Goal: Task Accomplishment & Management: Use online tool/utility

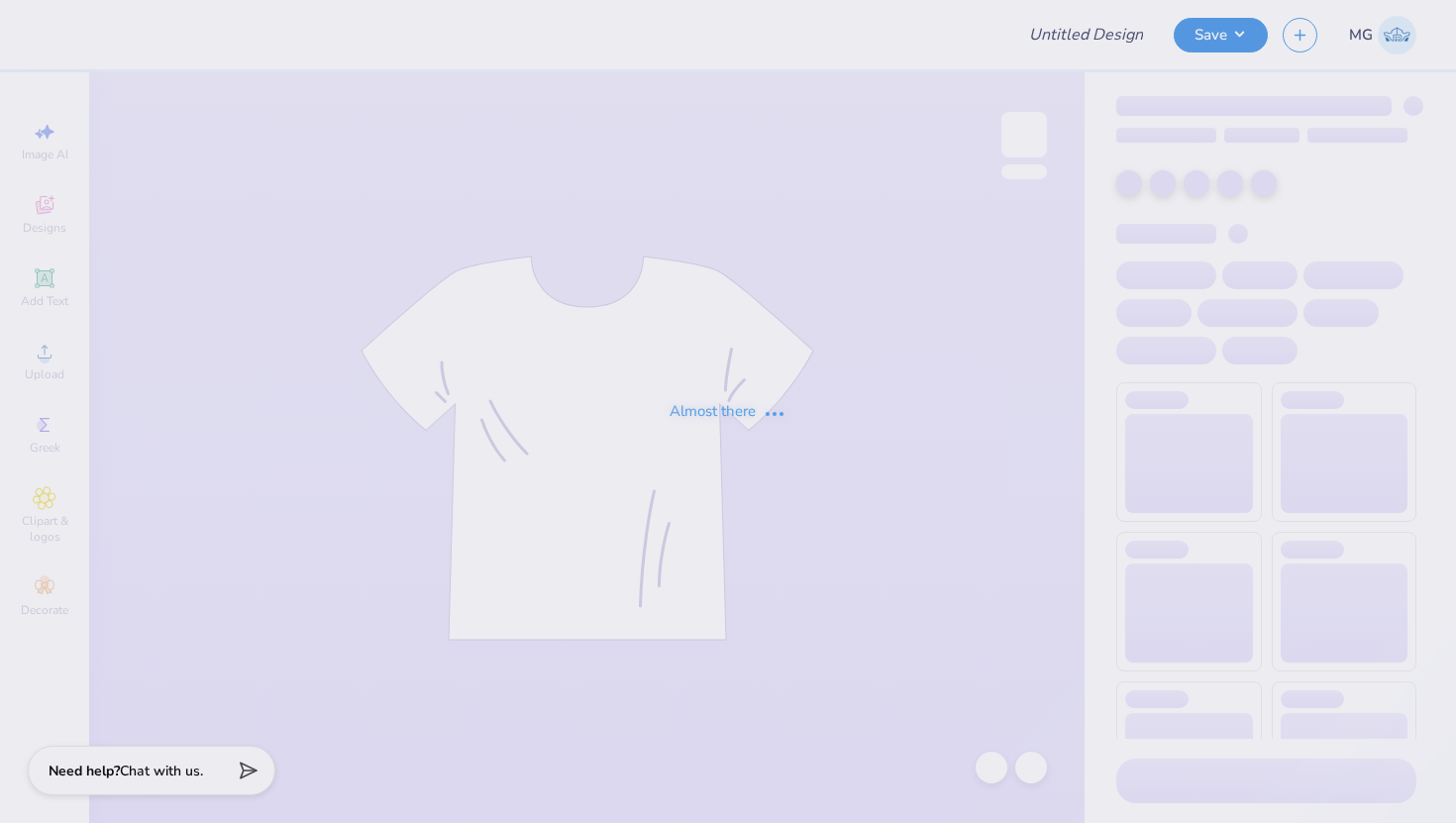
type input "College Of Charleston"
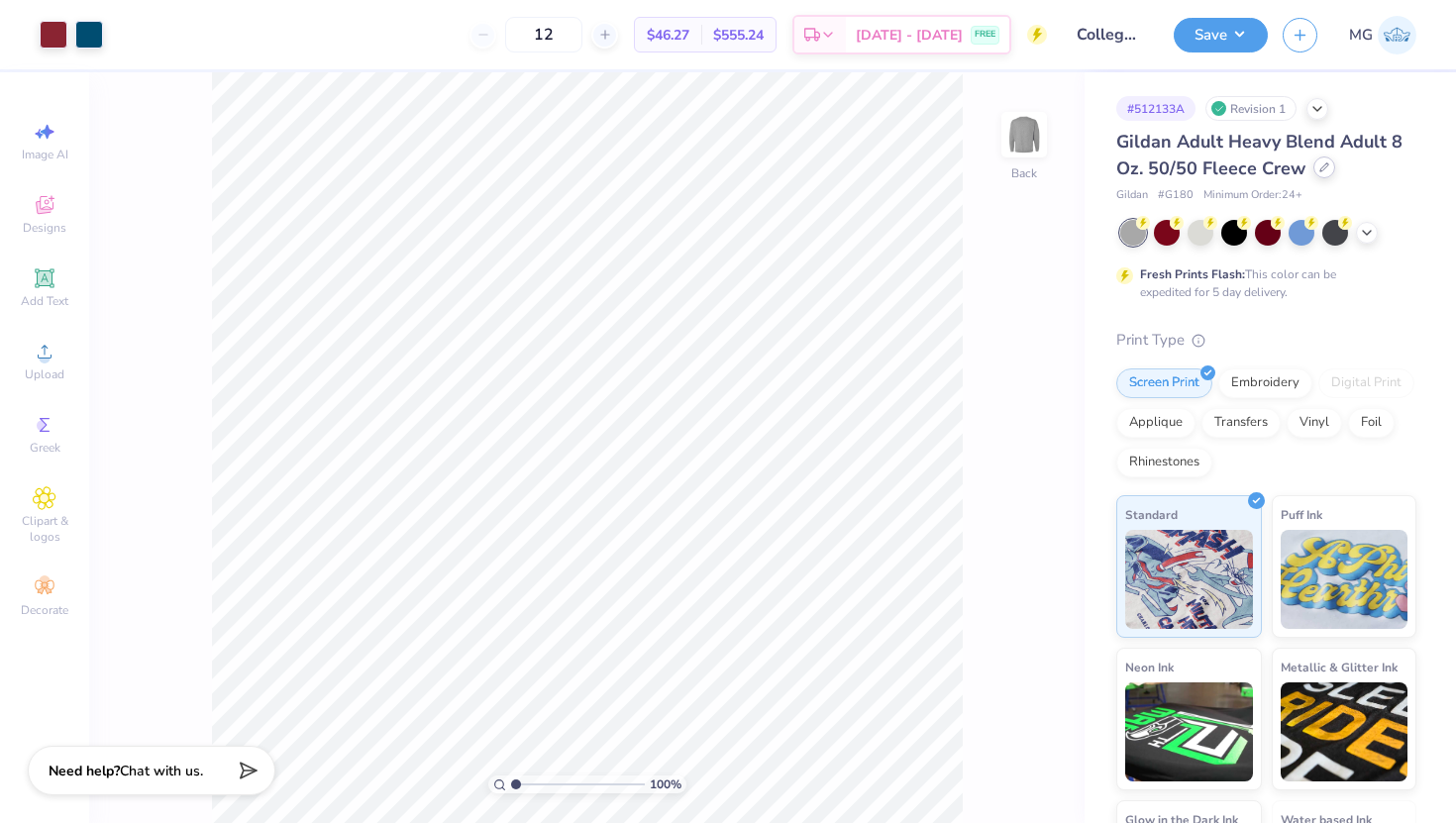
click at [1313, 160] on div at bounding box center [1324, 167] width 22 height 22
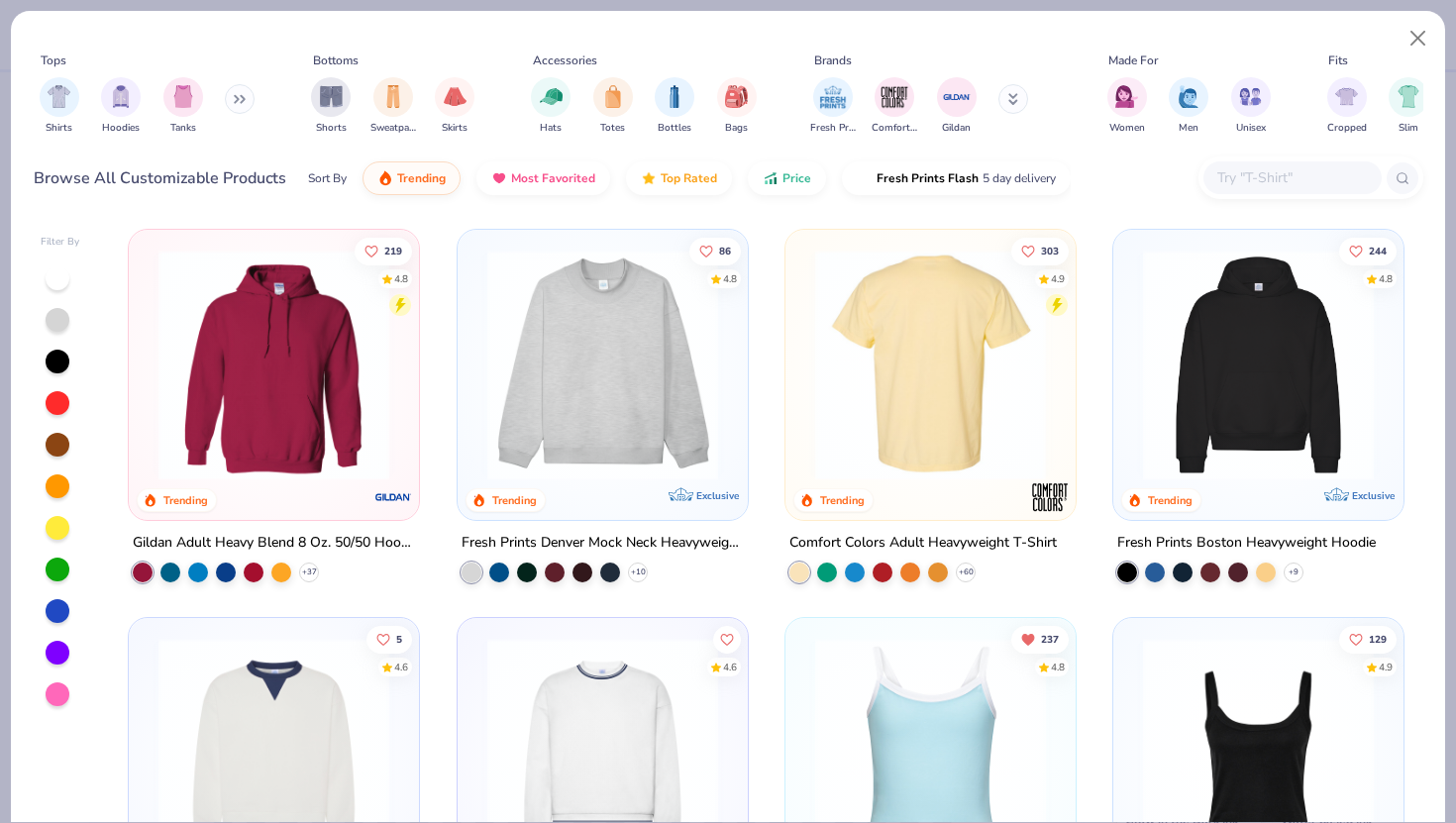
click at [944, 369] on img at bounding box center [931, 365] width 251 height 231
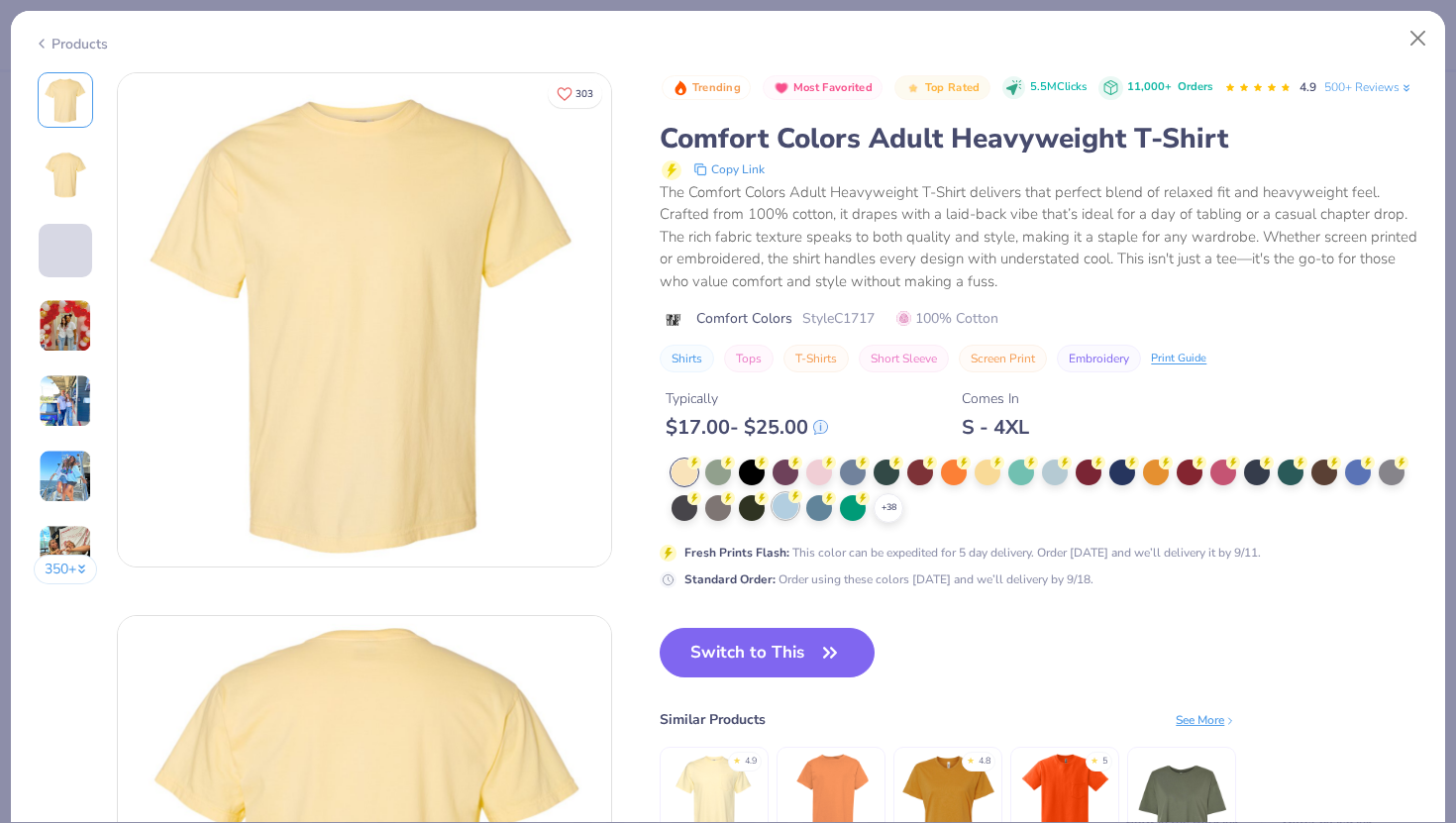
click at [784, 508] on div at bounding box center [785, 507] width 26 height 26
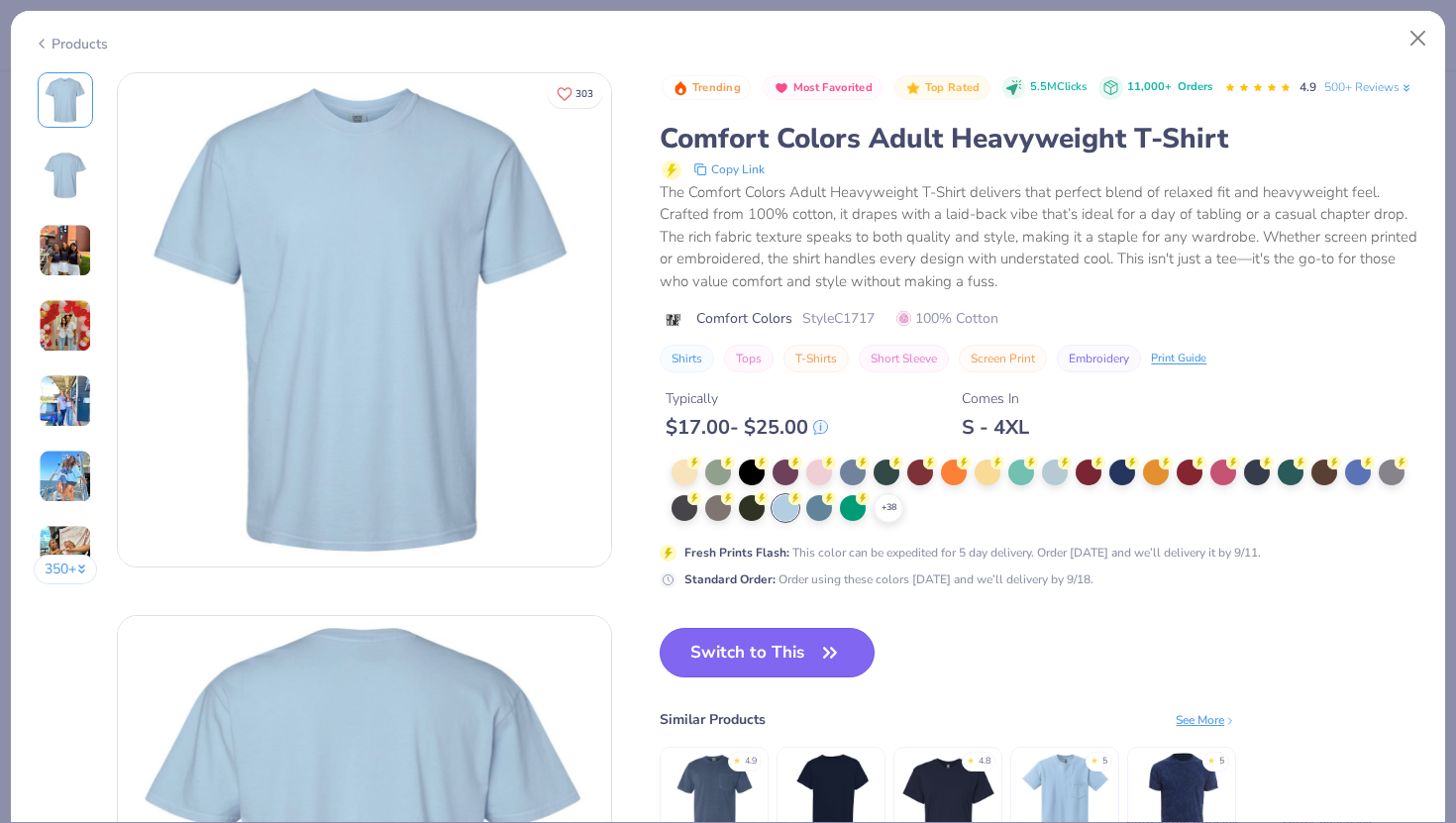
click at [778, 664] on button "Switch to This" at bounding box center [767, 653] width 215 height 50
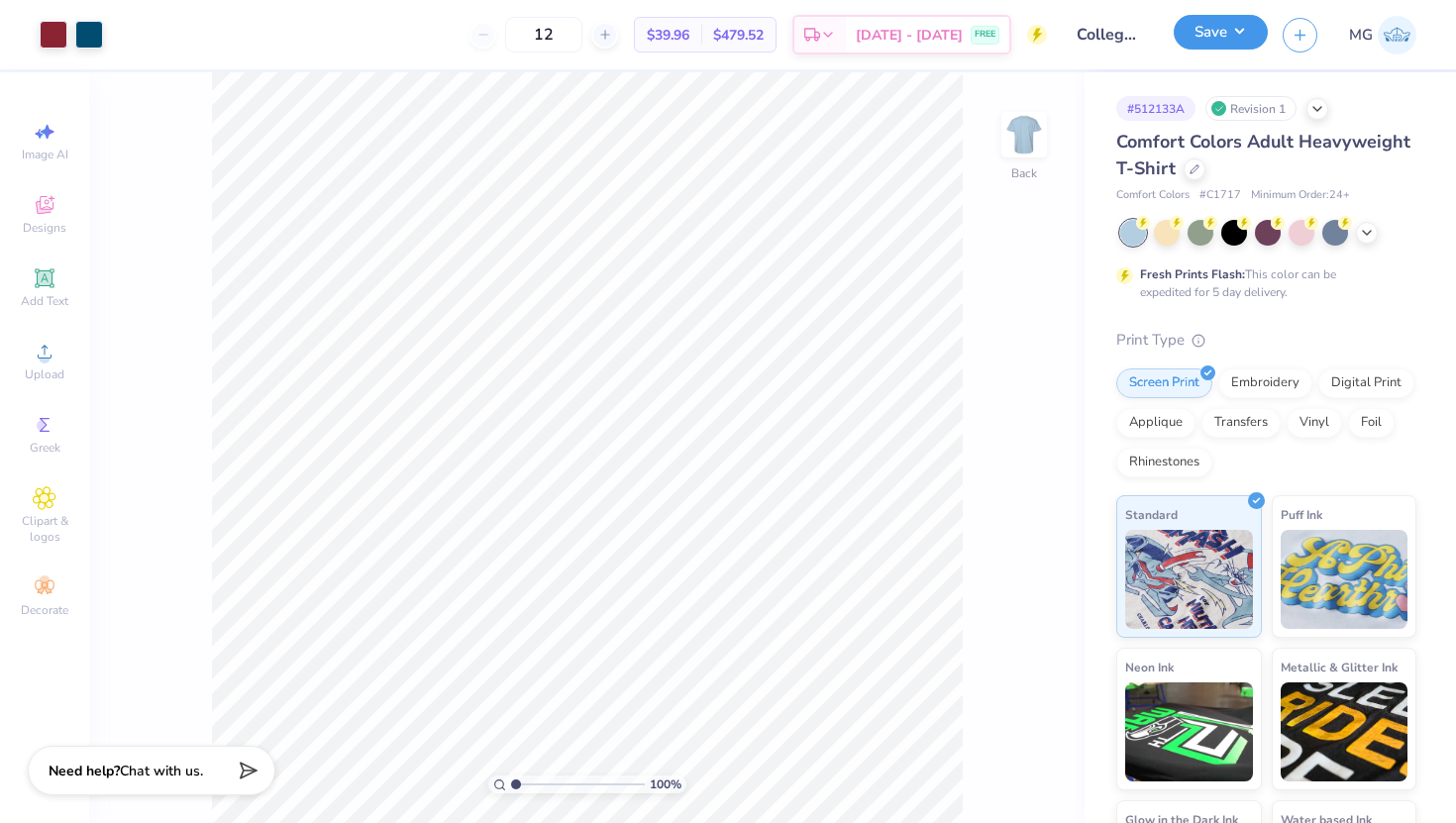
click at [1232, 45] on button "Save" at bounding box center [1220, 32] width 95 height 35
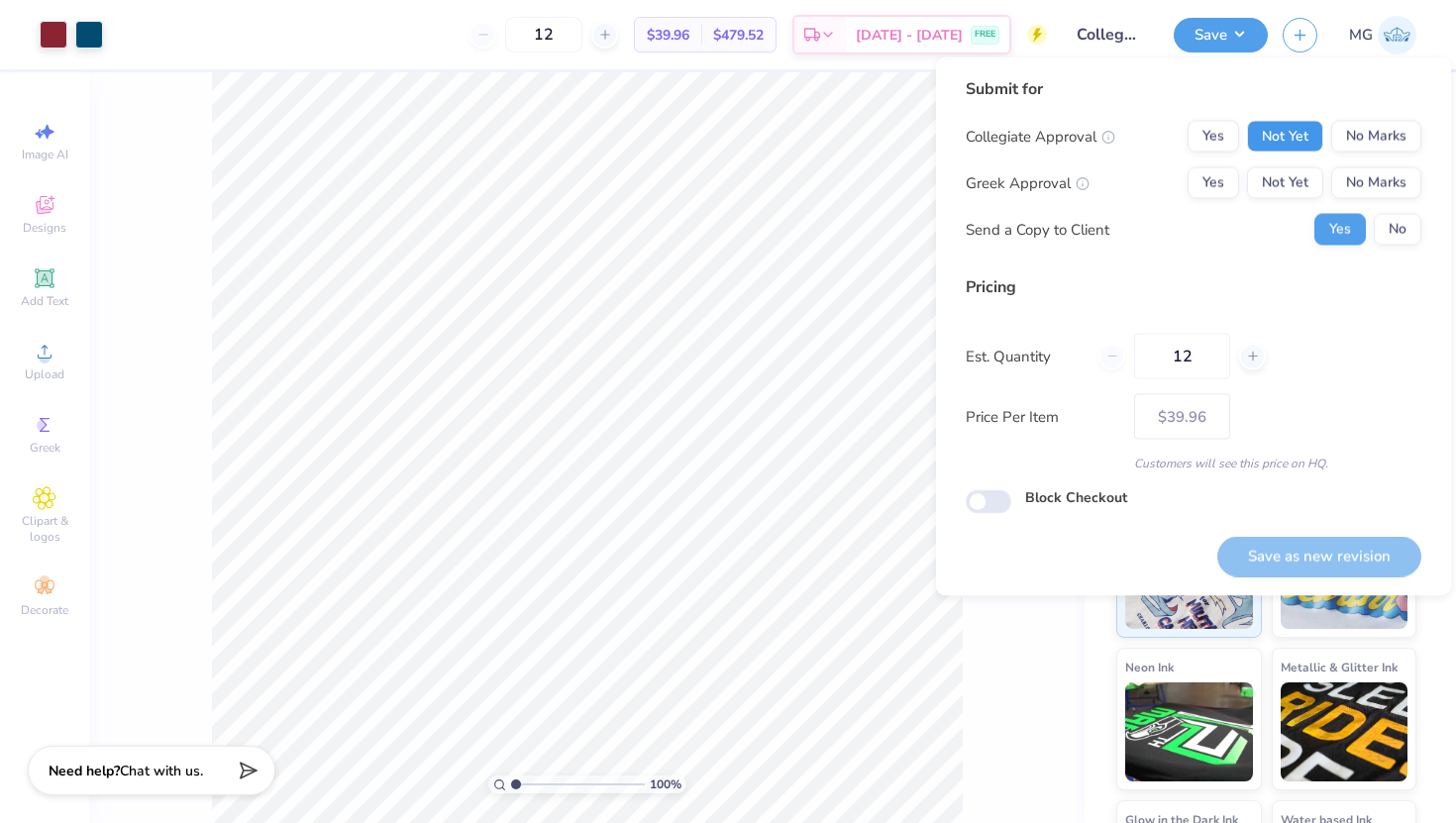
click at [1295, 135] on button "Not Yet" at bounding box center [1285, 136] width 77 height 32
click at [1381, 176] on button "No Marks" at bounding box center [1375, 183] width 91 height 32
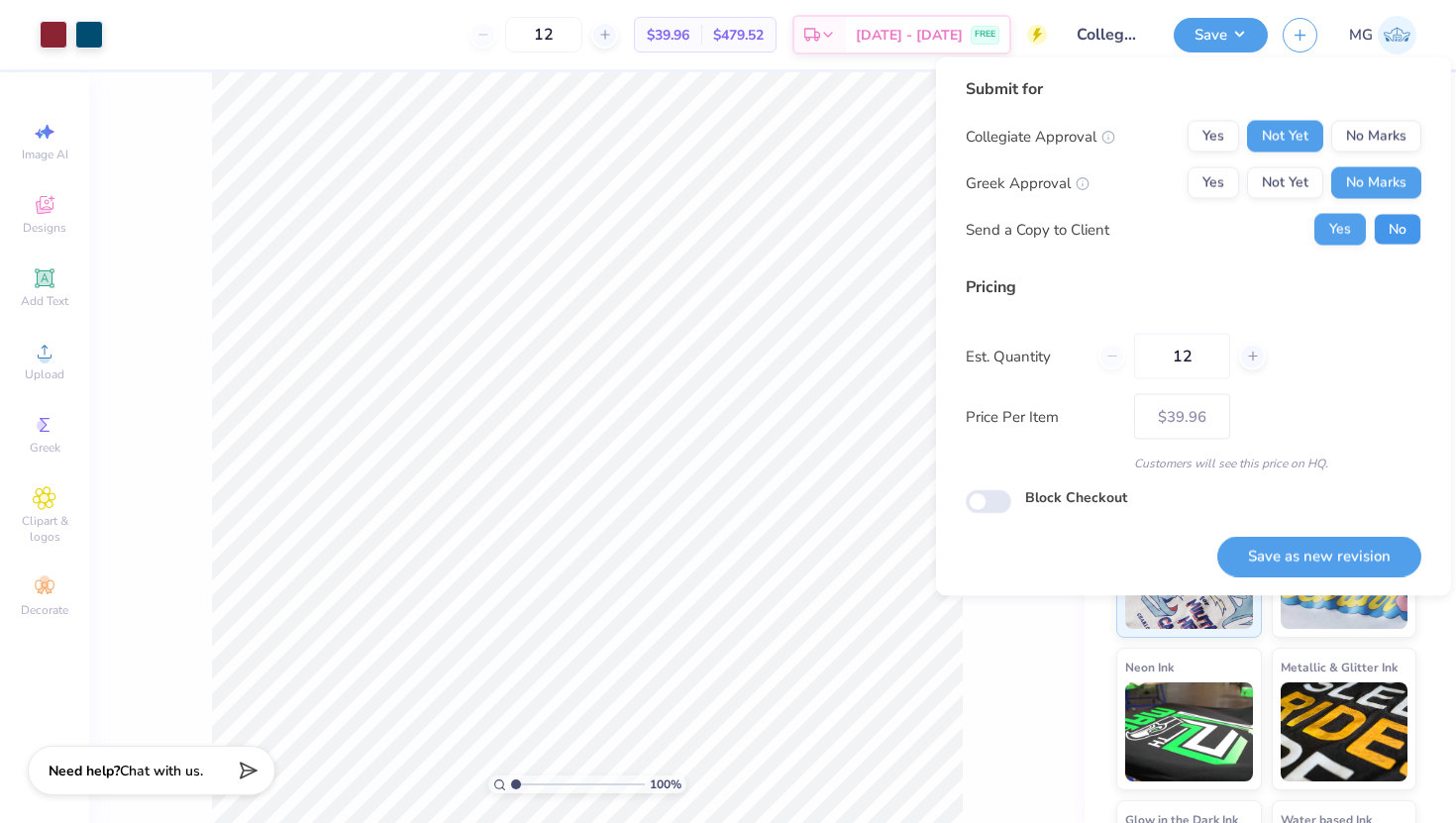
click at [1383, 233] on button "No" at bounding box center [1397, 230] width 48 height 32
click at [1333, 562] on button "Save as new revision" at bounding box center [1319, 555] width 204 height 41
type input "$39.96"
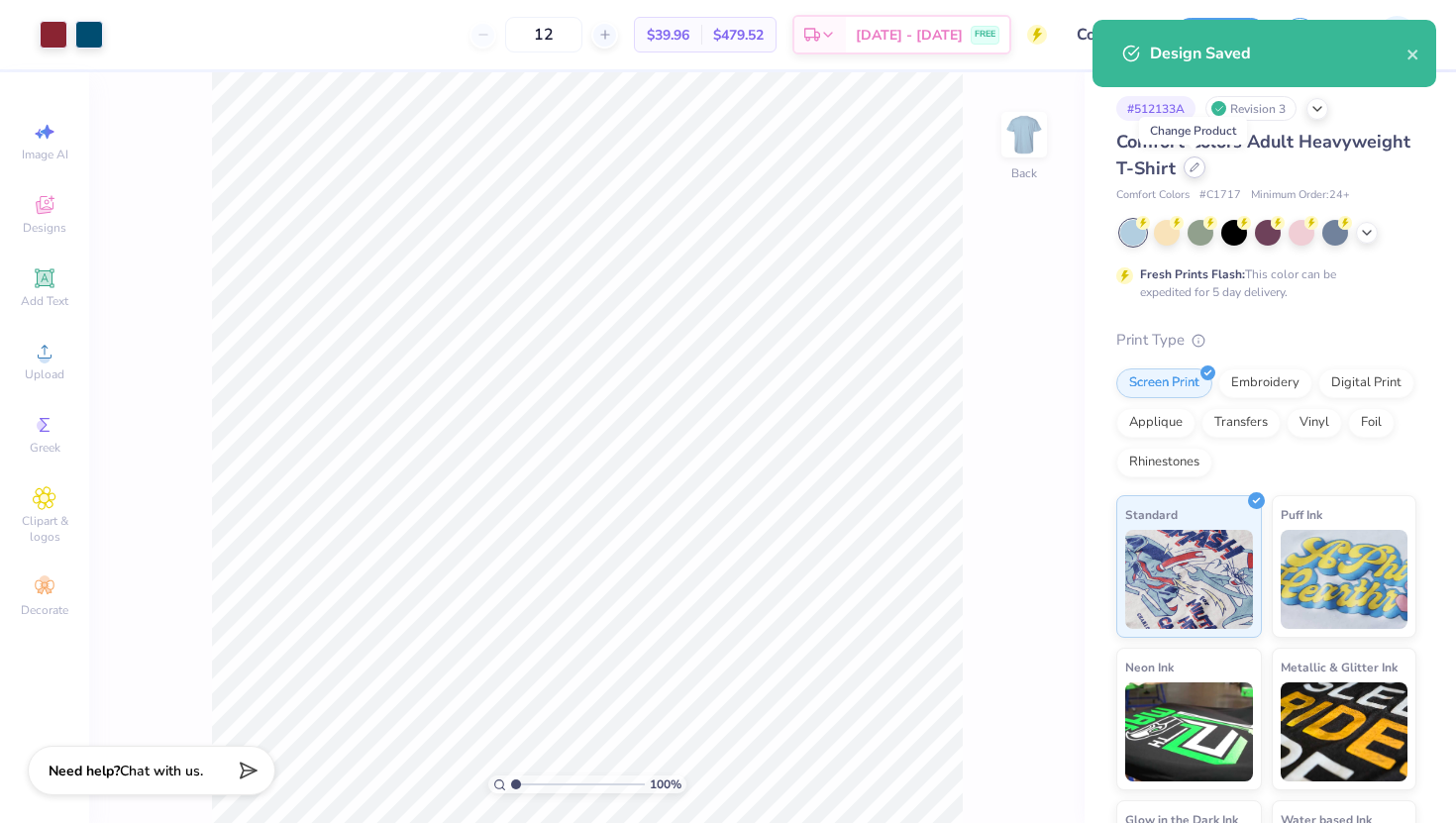
click at [1196, 170] on icon at bounding box center [1194, 167] width 10 height 10
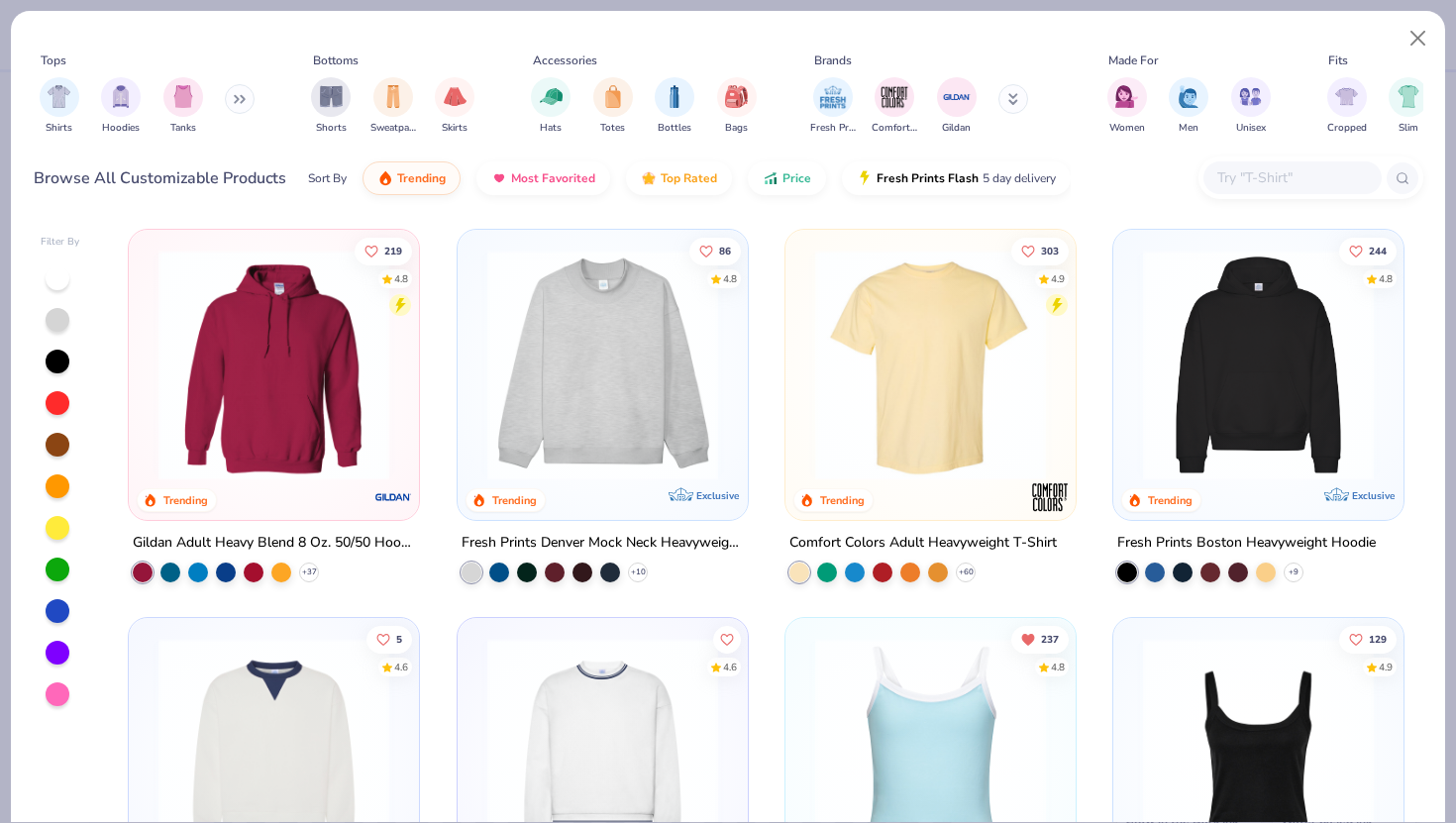
click at [906, 345] on img at bounding box center [931, 365] width 251 height 231
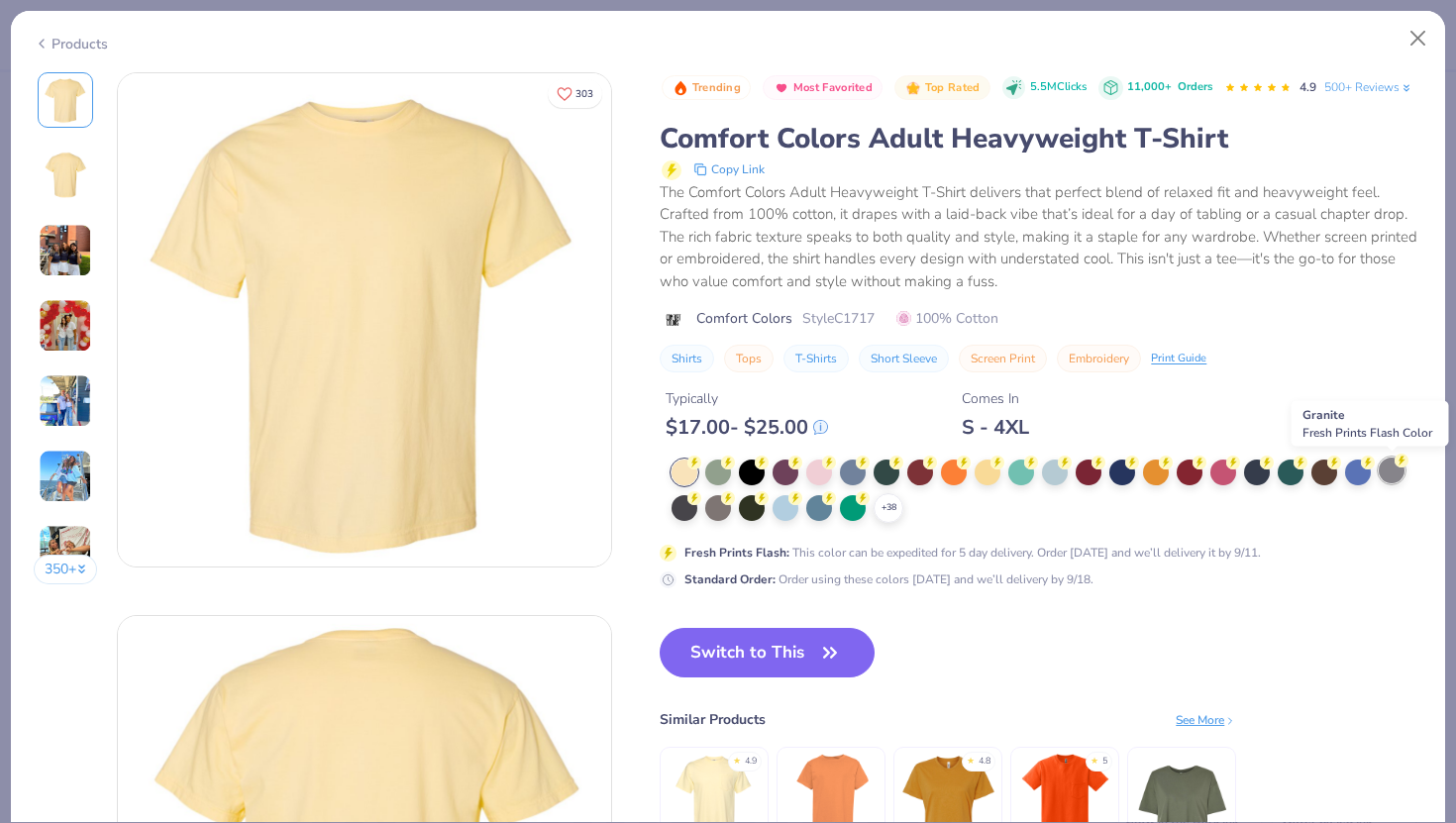
click at [1388, 470] on div at bounding box center [1391, 471] width 26 height 26
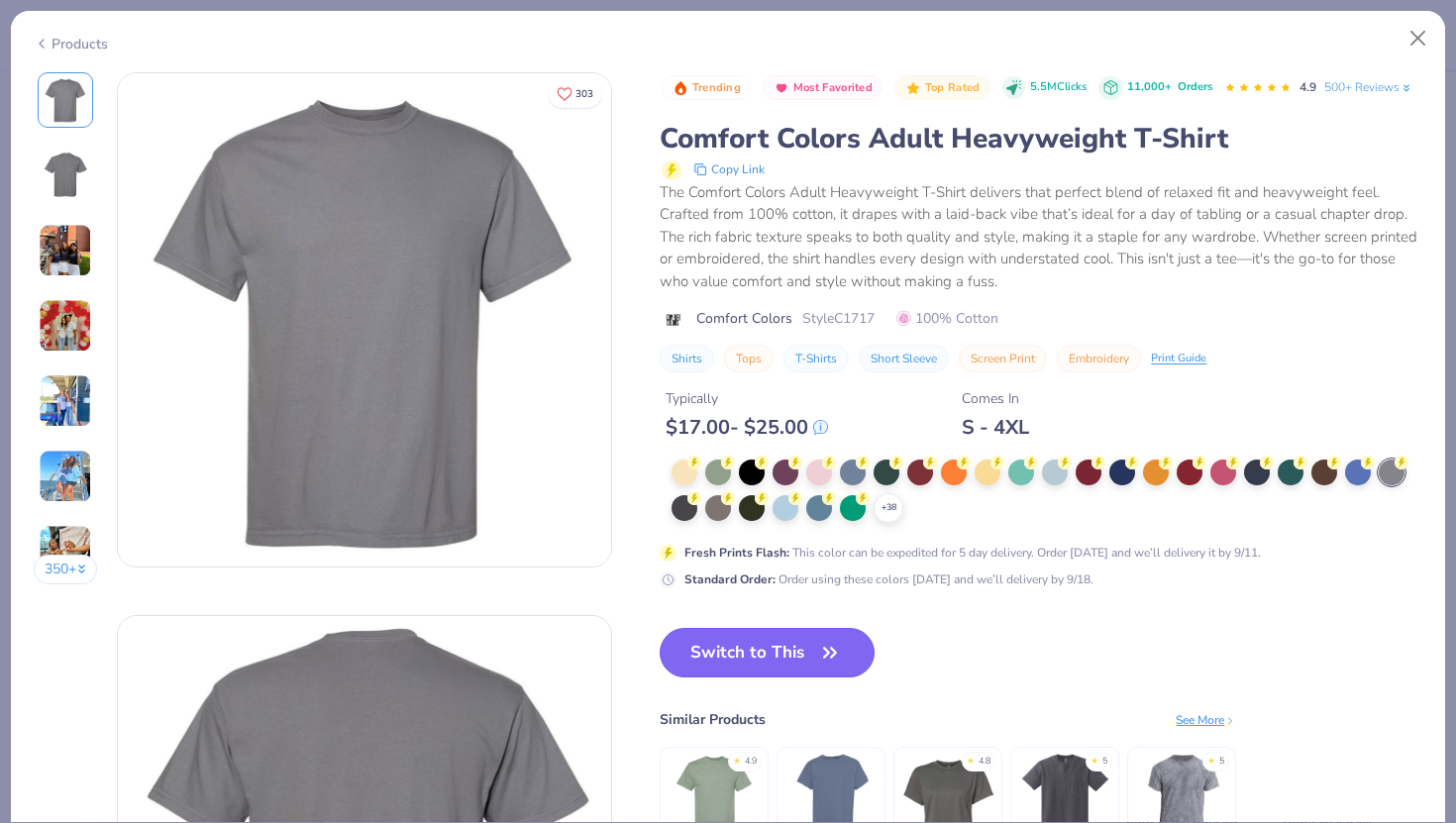
click at [764, 660] on button "Switch to This" at bounding box center [767, 653] width 215 height 50
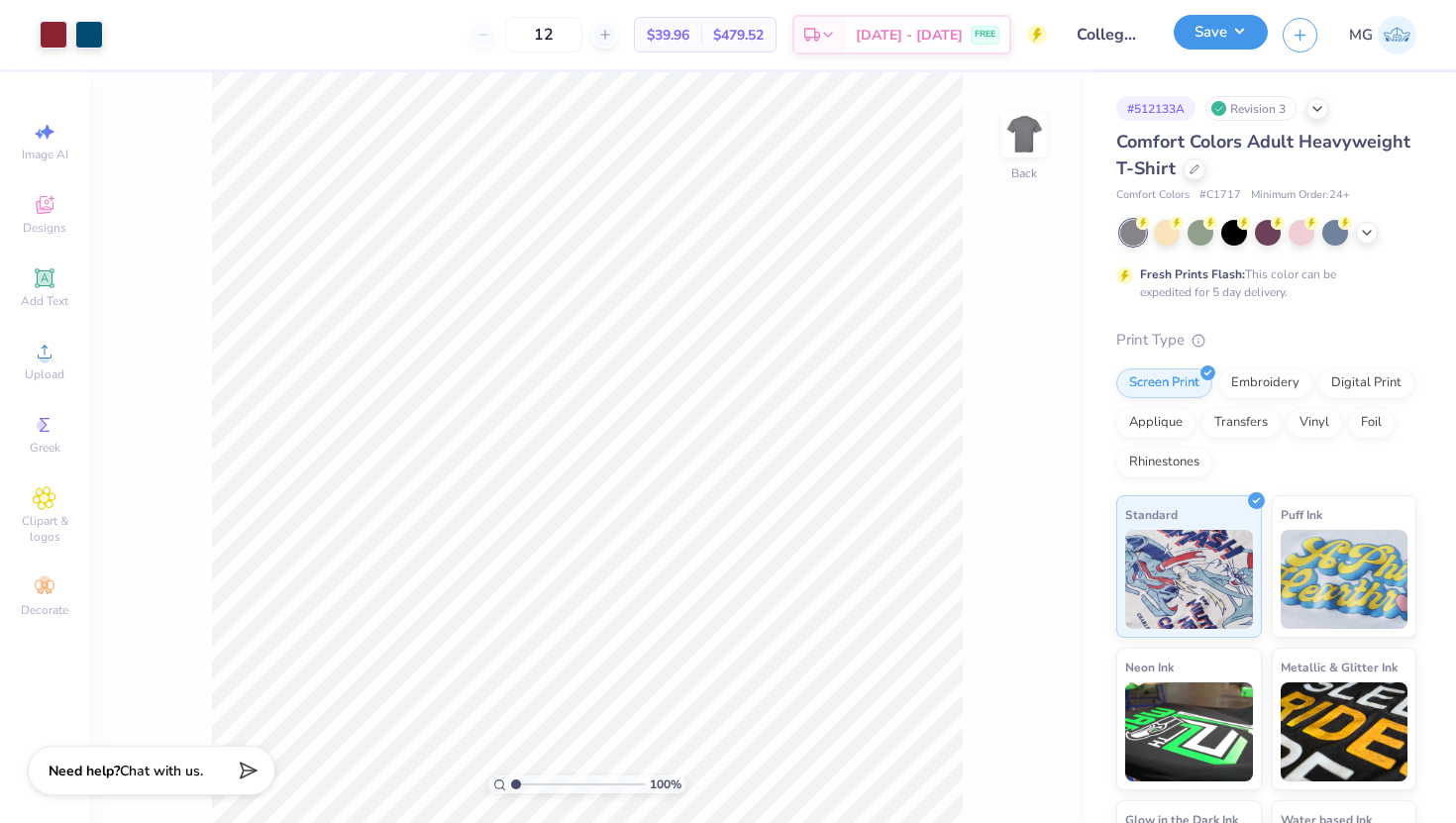
click at [1221, 35] on button "Save" at bounding box center [1220, 32] width 95 height 35
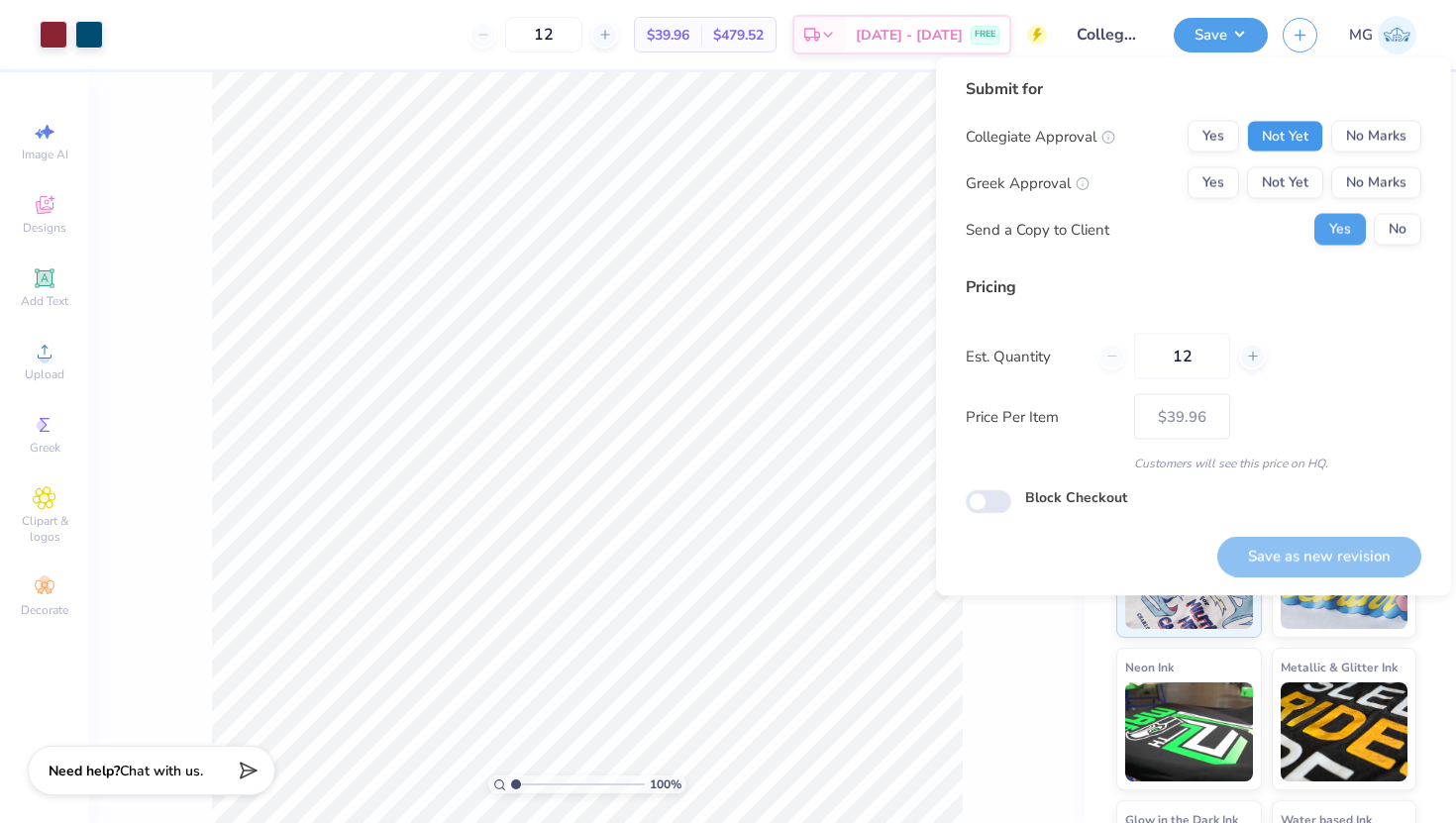
click at [1295, 138] on button "Not Yet" at bounding box center [1285, 136] width 77 height 32
click at [1382, 194] on button "No Marks" at bounding box center [1375, 183] width 91 height 32
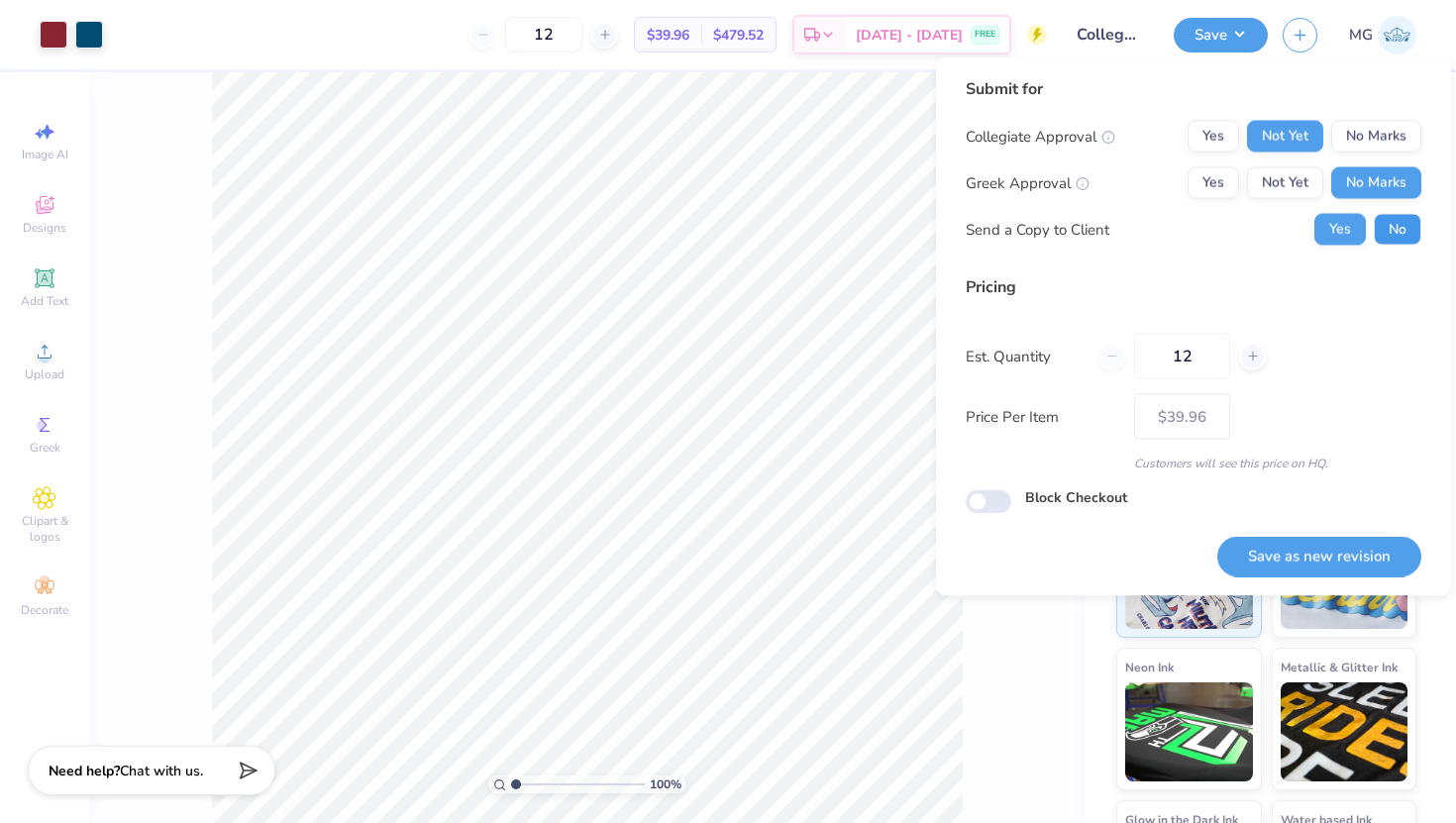
click at [1388, 237] on button "No" at bounding box center [1397, 230] width 48 height 32
click at [1327, 556] on button "Save as new revision" at bounding box center [1319, 555] width 204 height 41
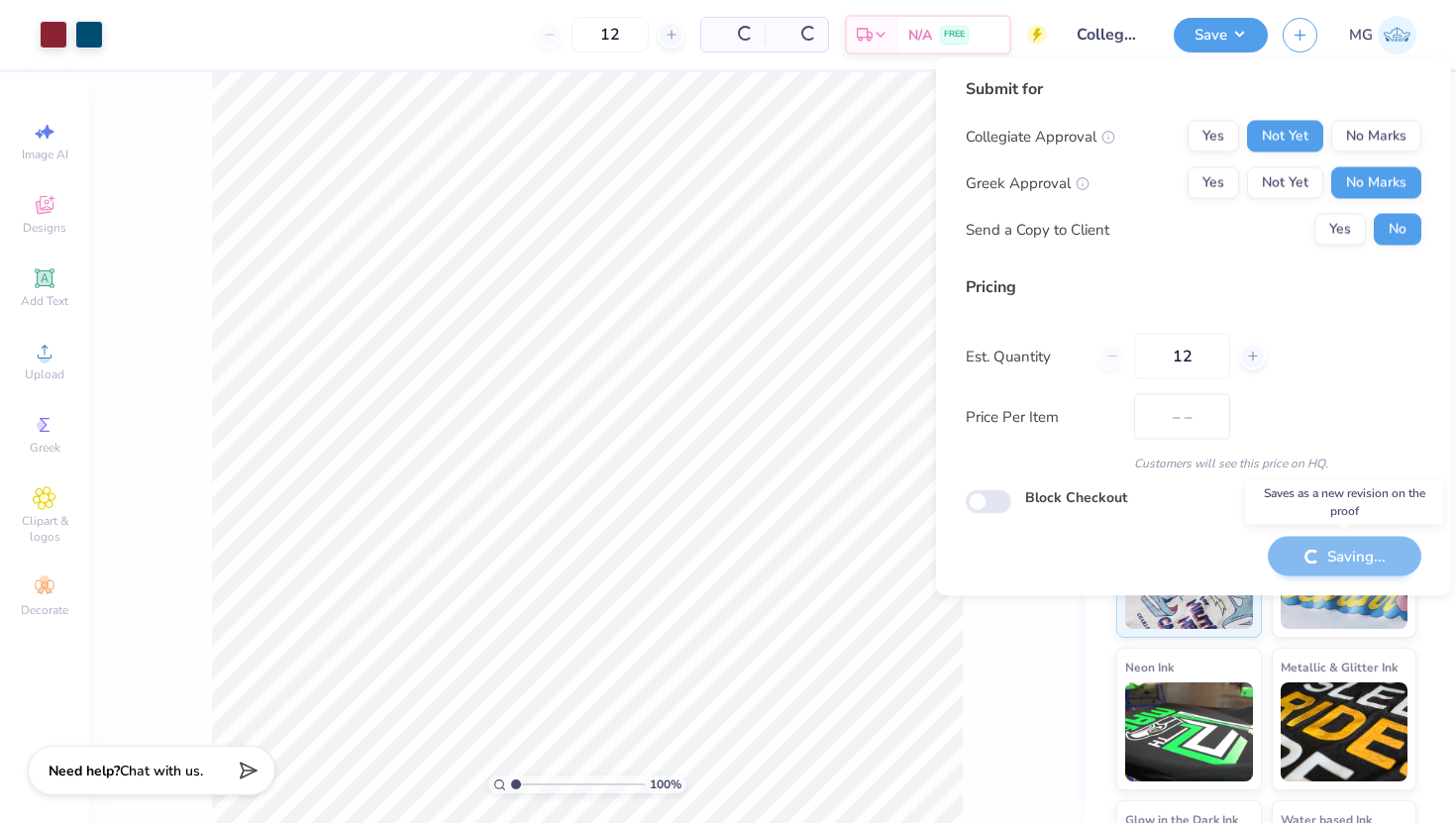
type input "$39.96"
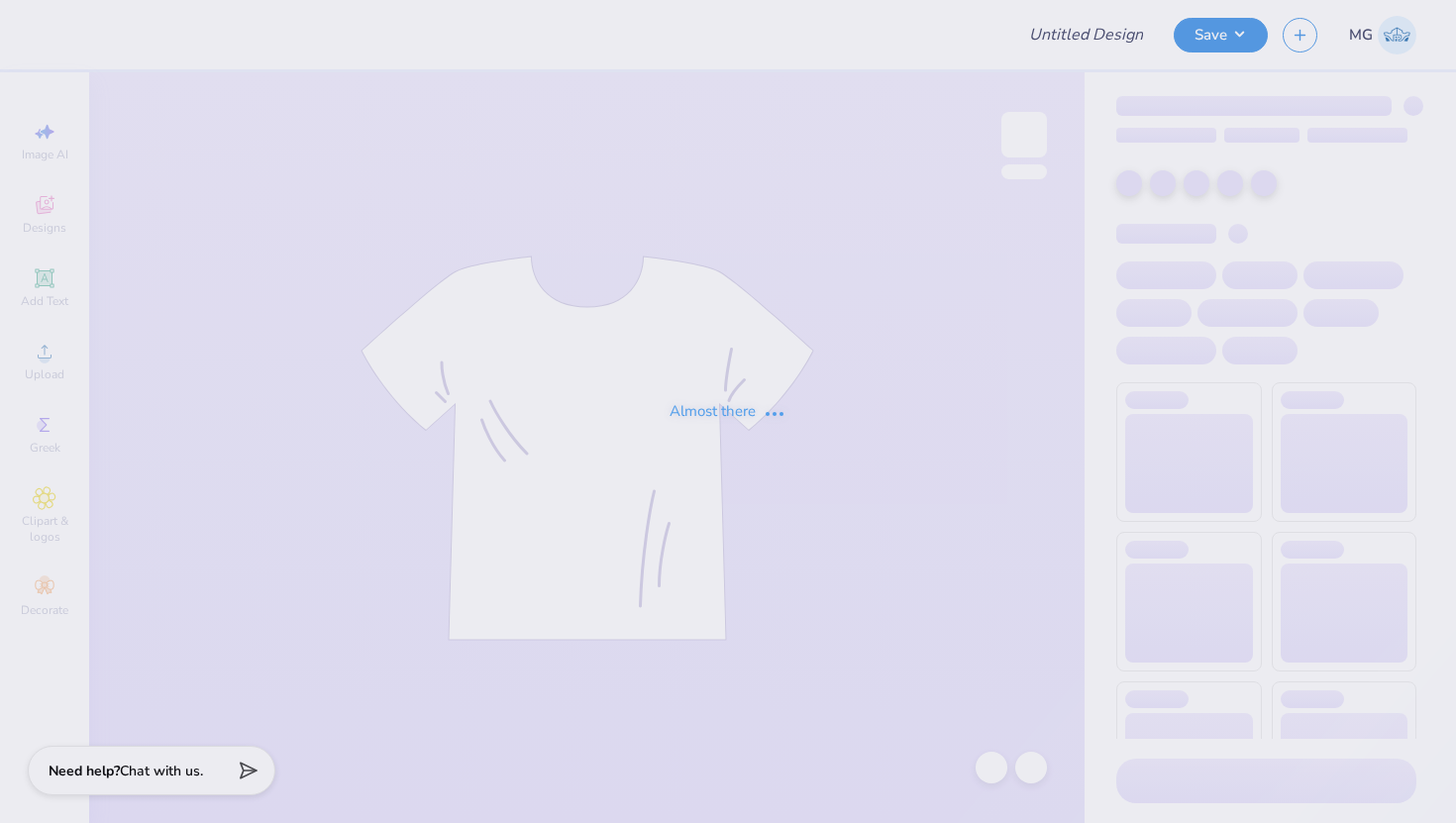
type input "Shirts for Ms Child Life College Of Charleston [DATE]"
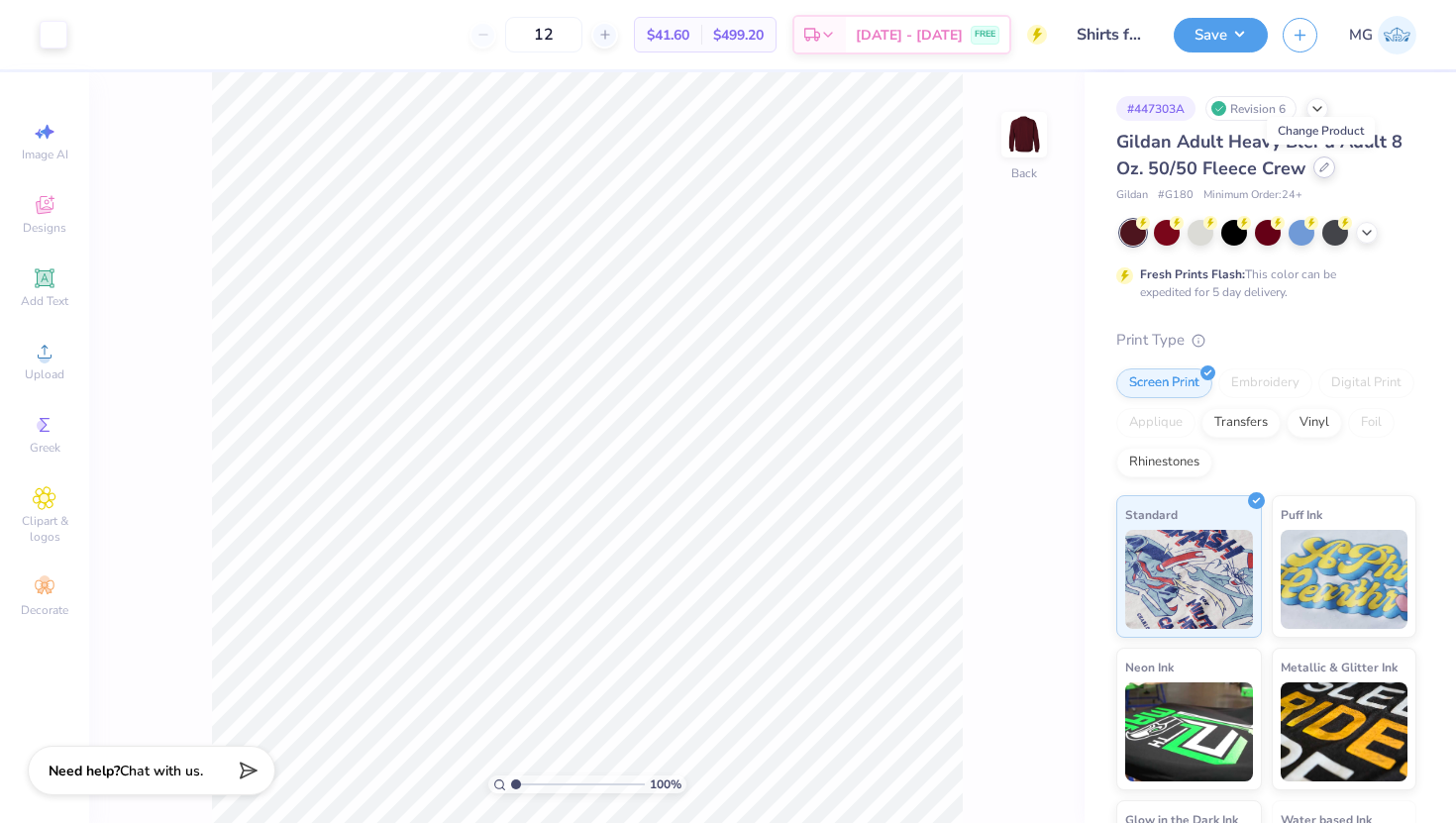
click at [1319, 167] on icon at bounding box center [1324, 167] width 10 height 10
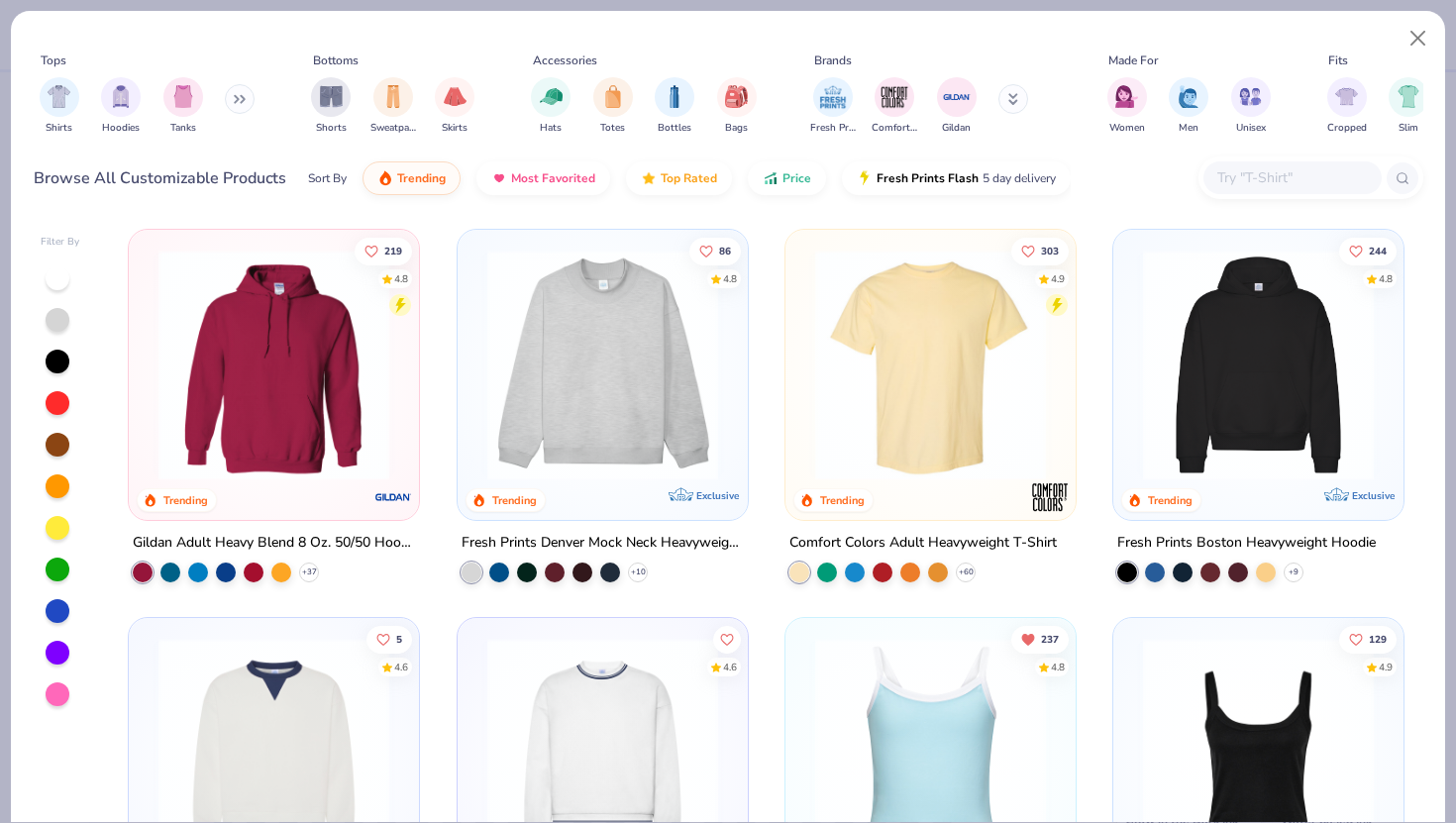
click at [919, 362] on img at bounding box center [931, 365] width 251 height 231
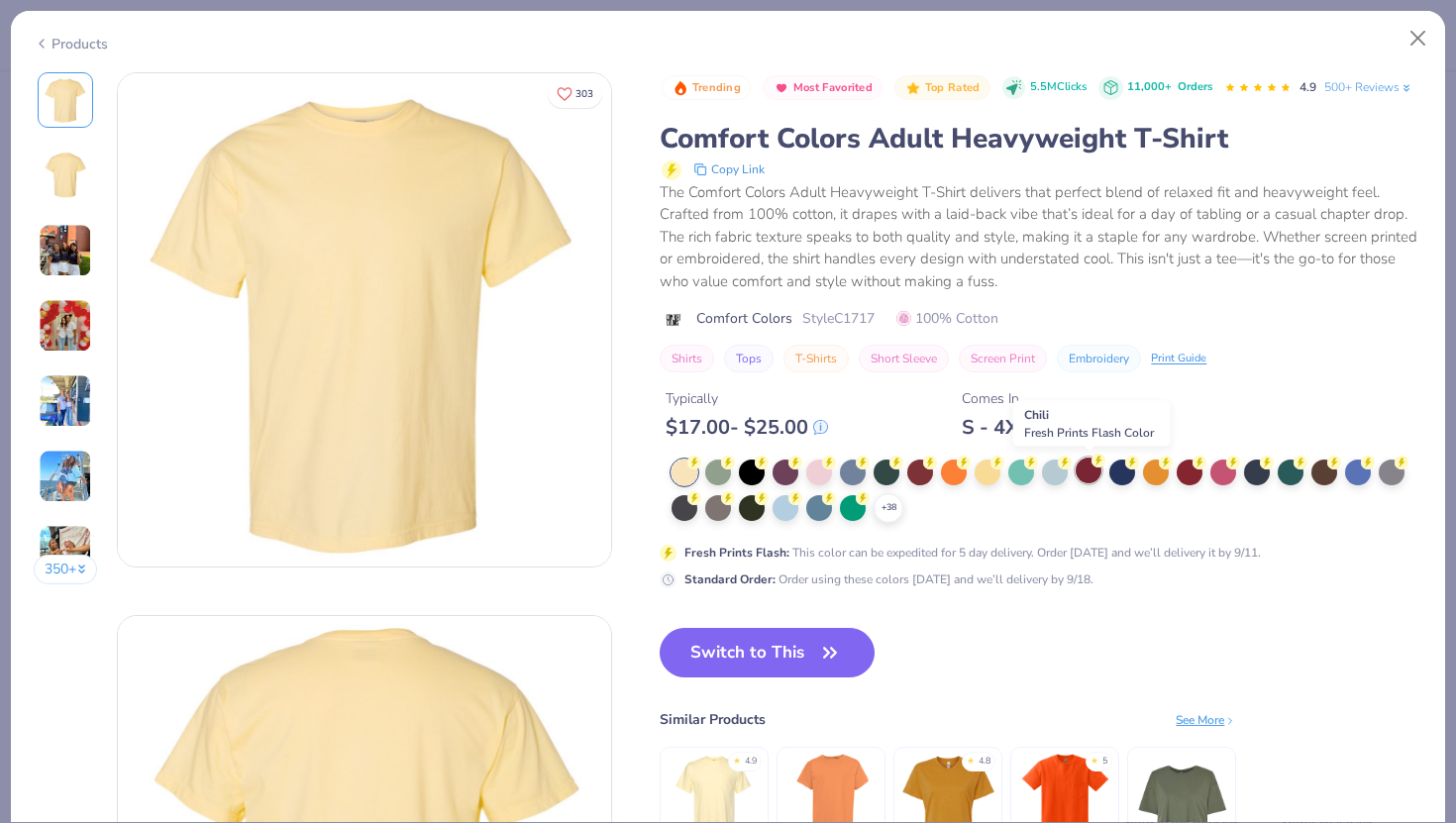
click at [1090, 473] on div at bounding box center [1089, 471] width 26 height 26
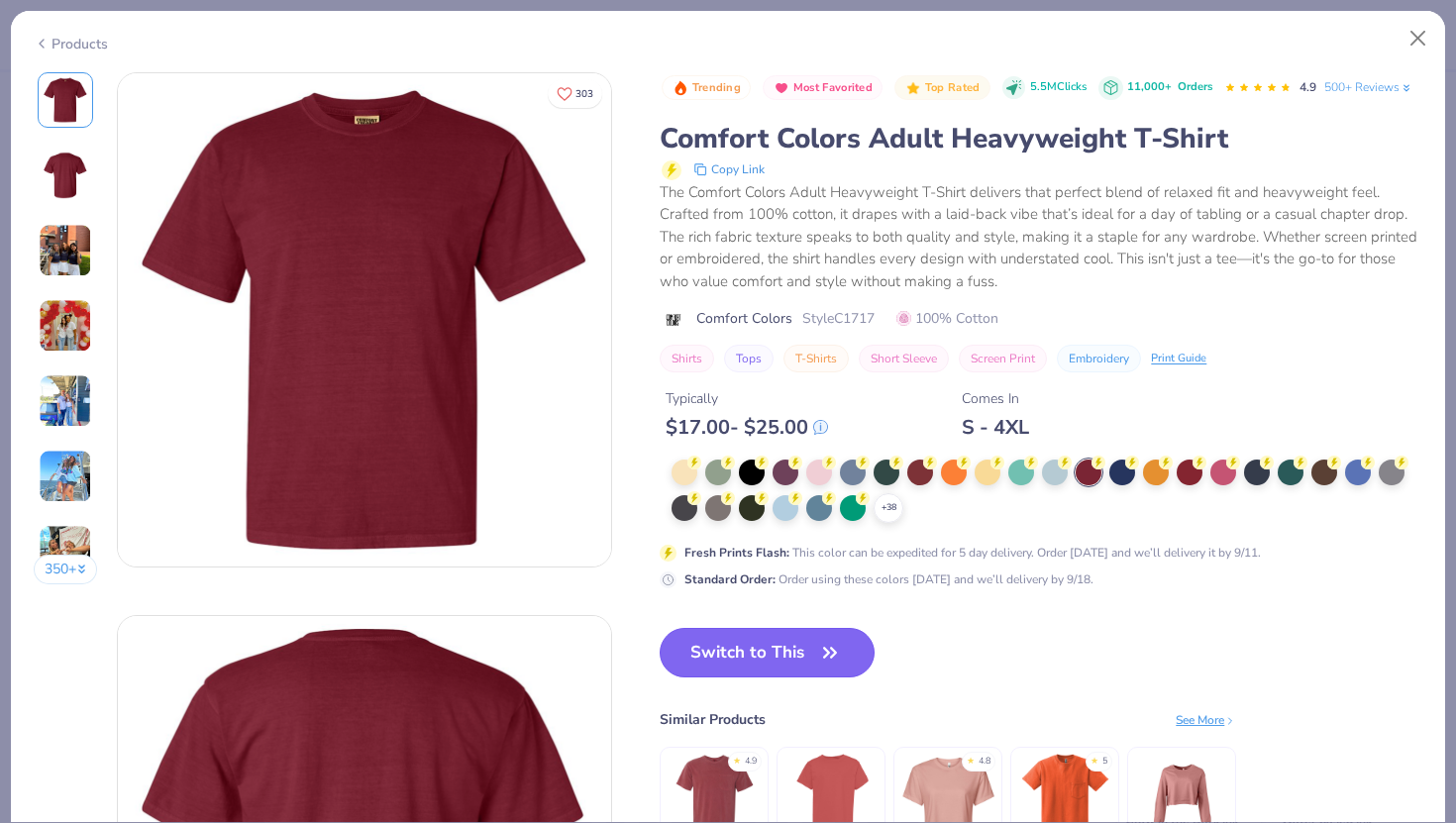
click at [773, 653] on button "Switch to This" at bounding box center [767, 653] width 215 height 50
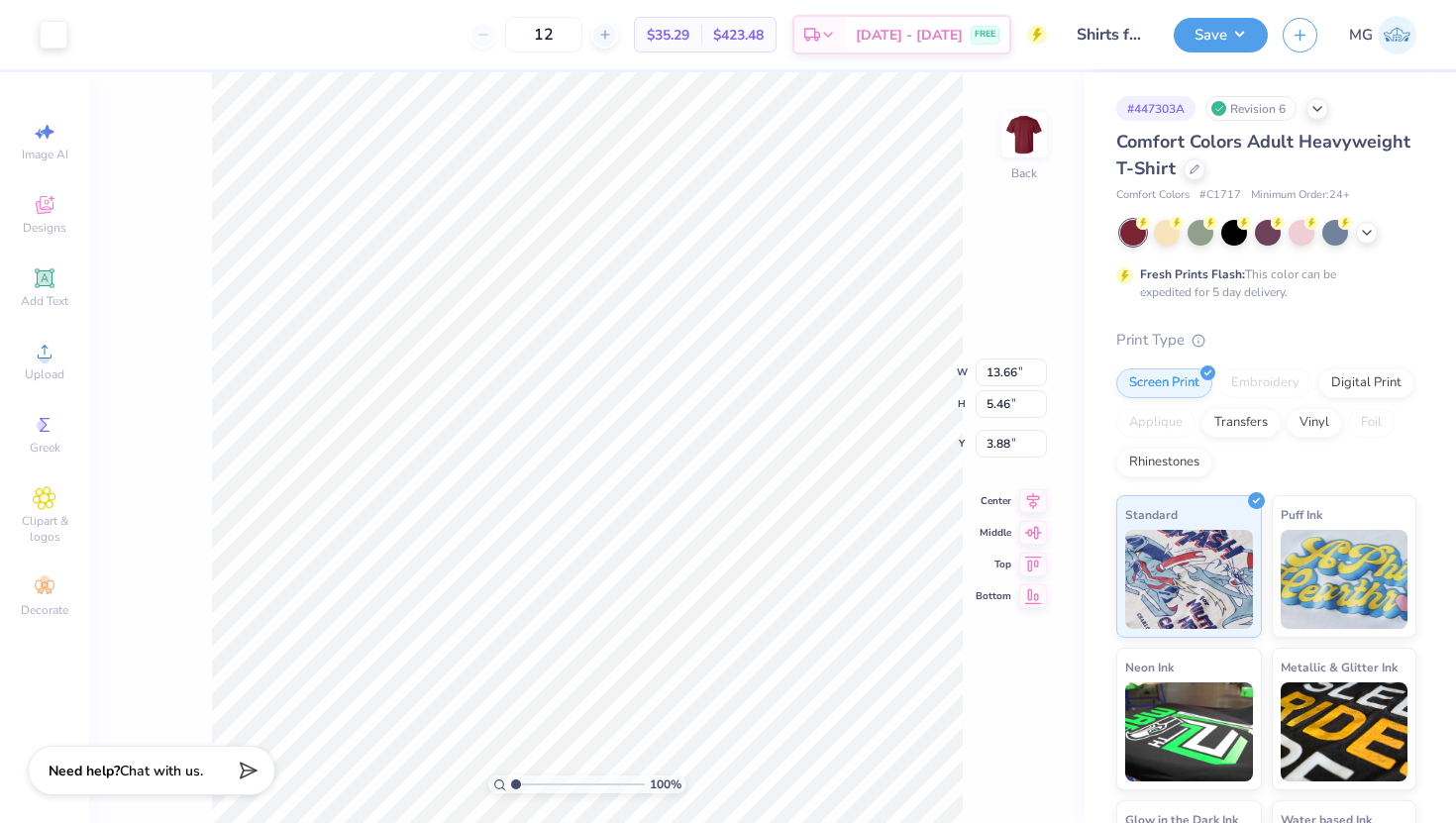
type input "12.49"
type input "4.99"
type input "3.00"
click at [1205, 39] on button "Save" at bounding box center [1220, 32] width 95 height 35
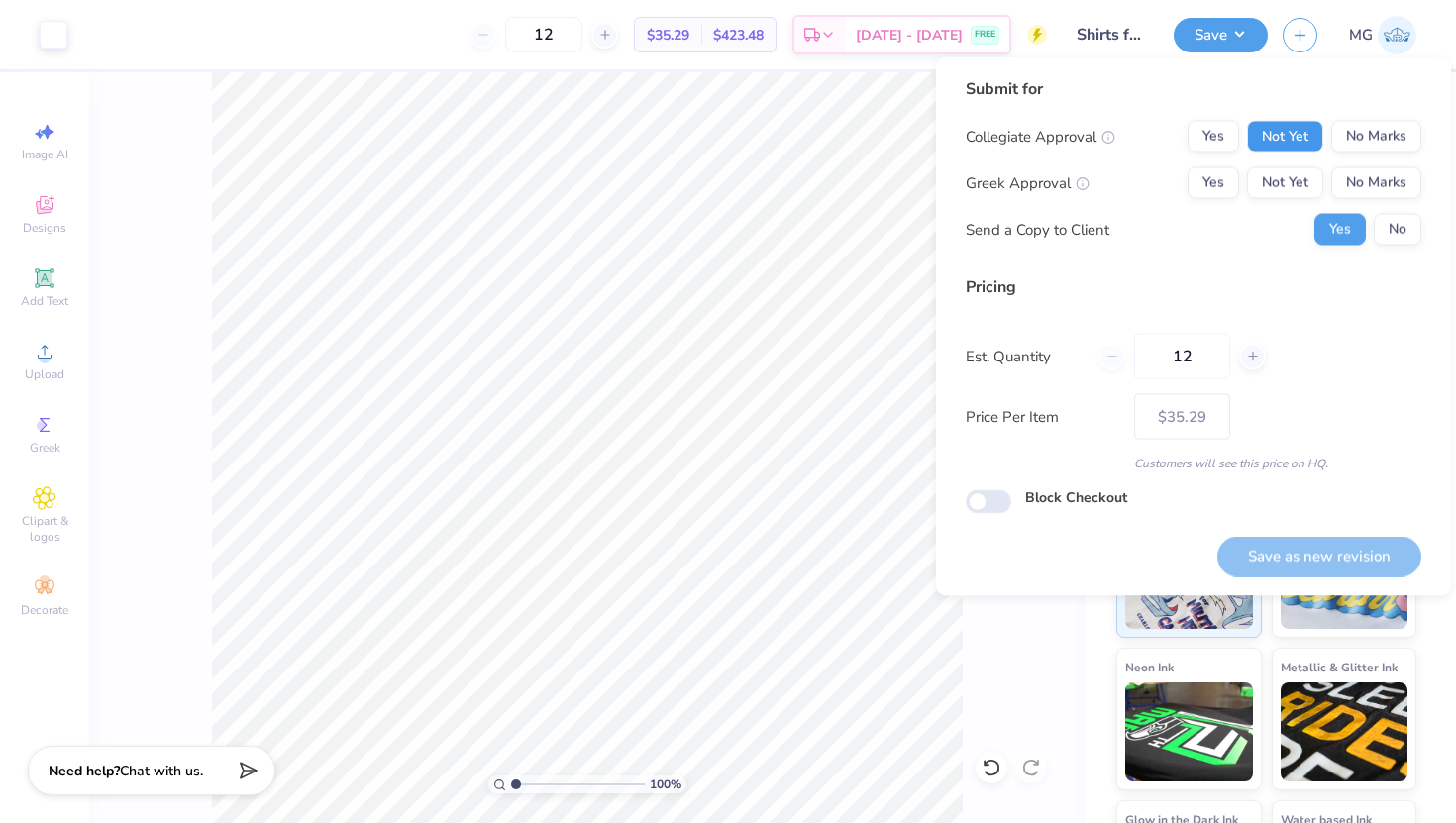
click at [1279, 137] on button "Not Yet" at bounding box center [1285, 136] width 77 height 32
click at [1381, 183] on button "No Marks" at bounding box center [1375, 183] width 91 height 32
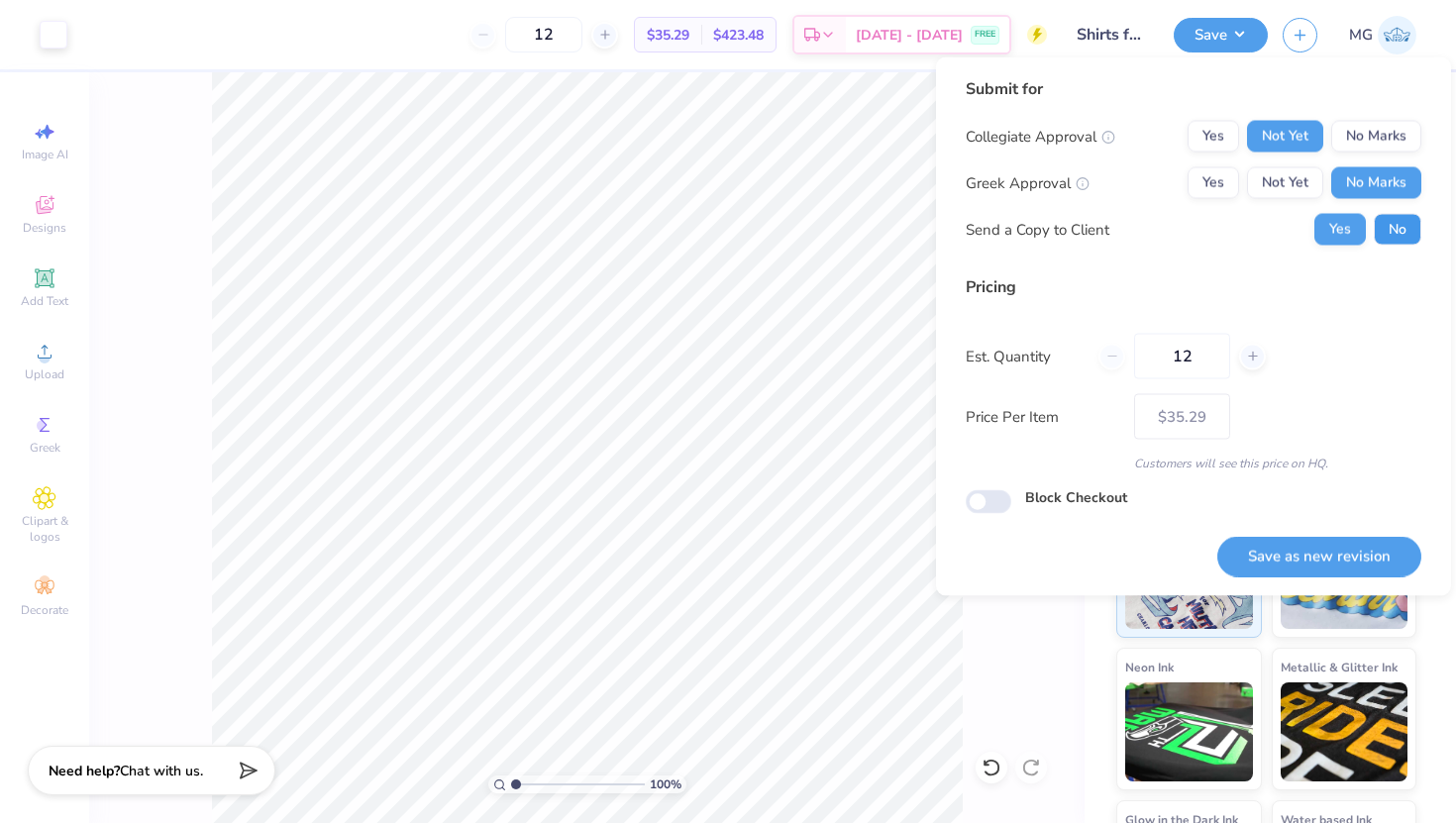
click at [1406, 232] on button "No" at bounding box center [1397, 230] width 48 height 32
click at [1315, 562] on button "Save as new revision" at bounding box center [1319, 555] width 204 height 41
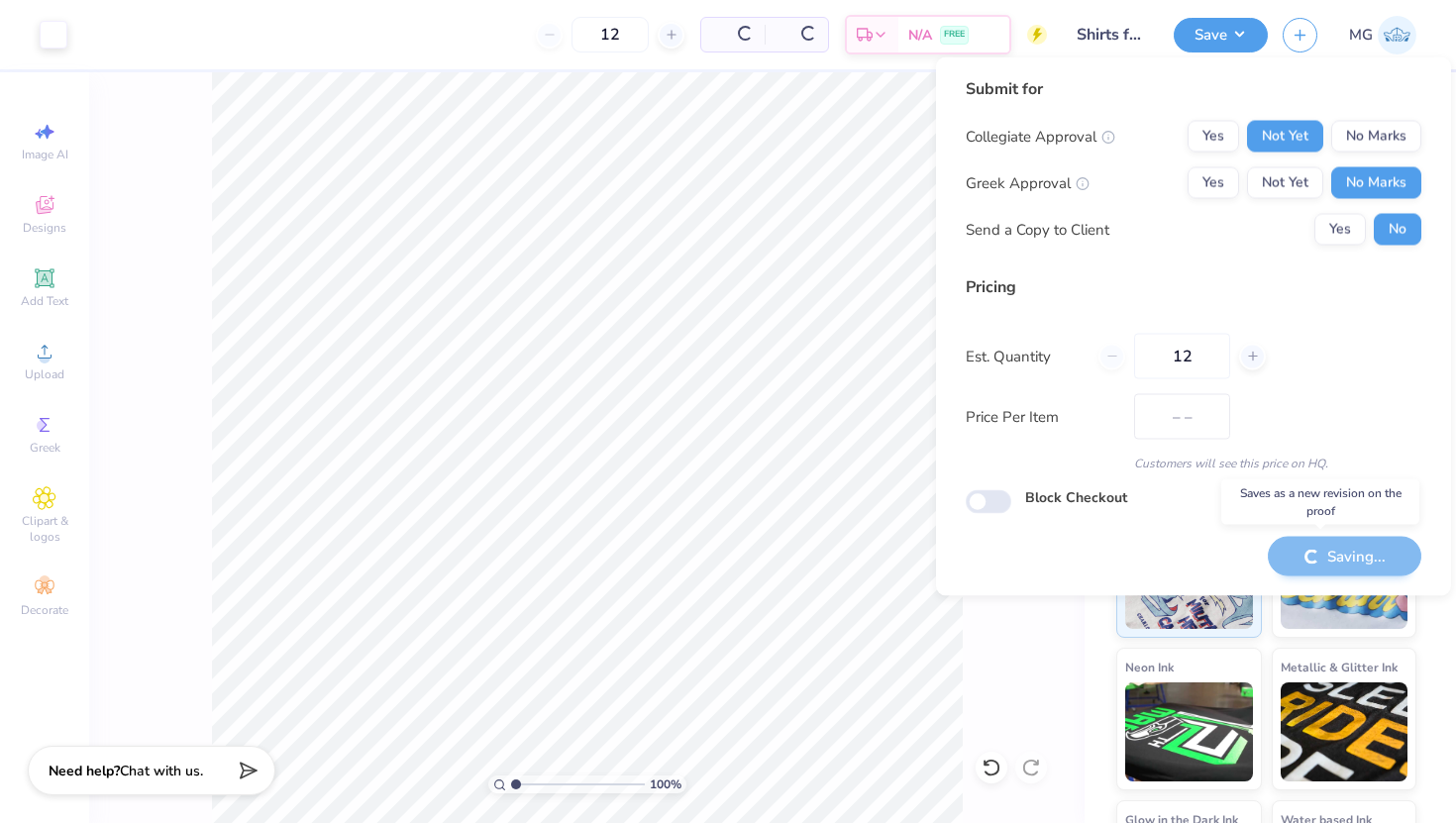
type input "$35.29"
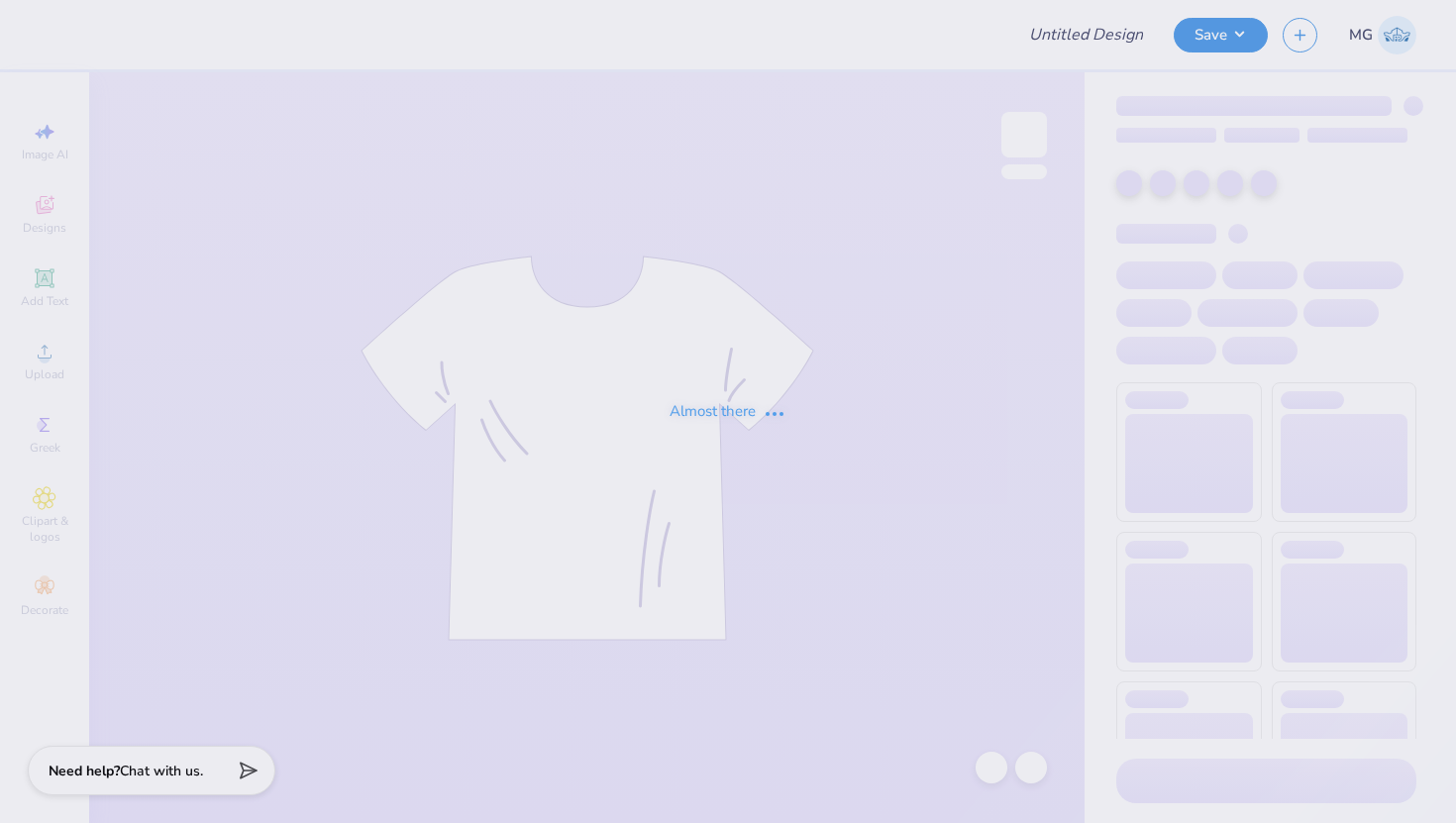
type input "[PERSON_NAME] : [GEOGRAPHIC_DATA]"
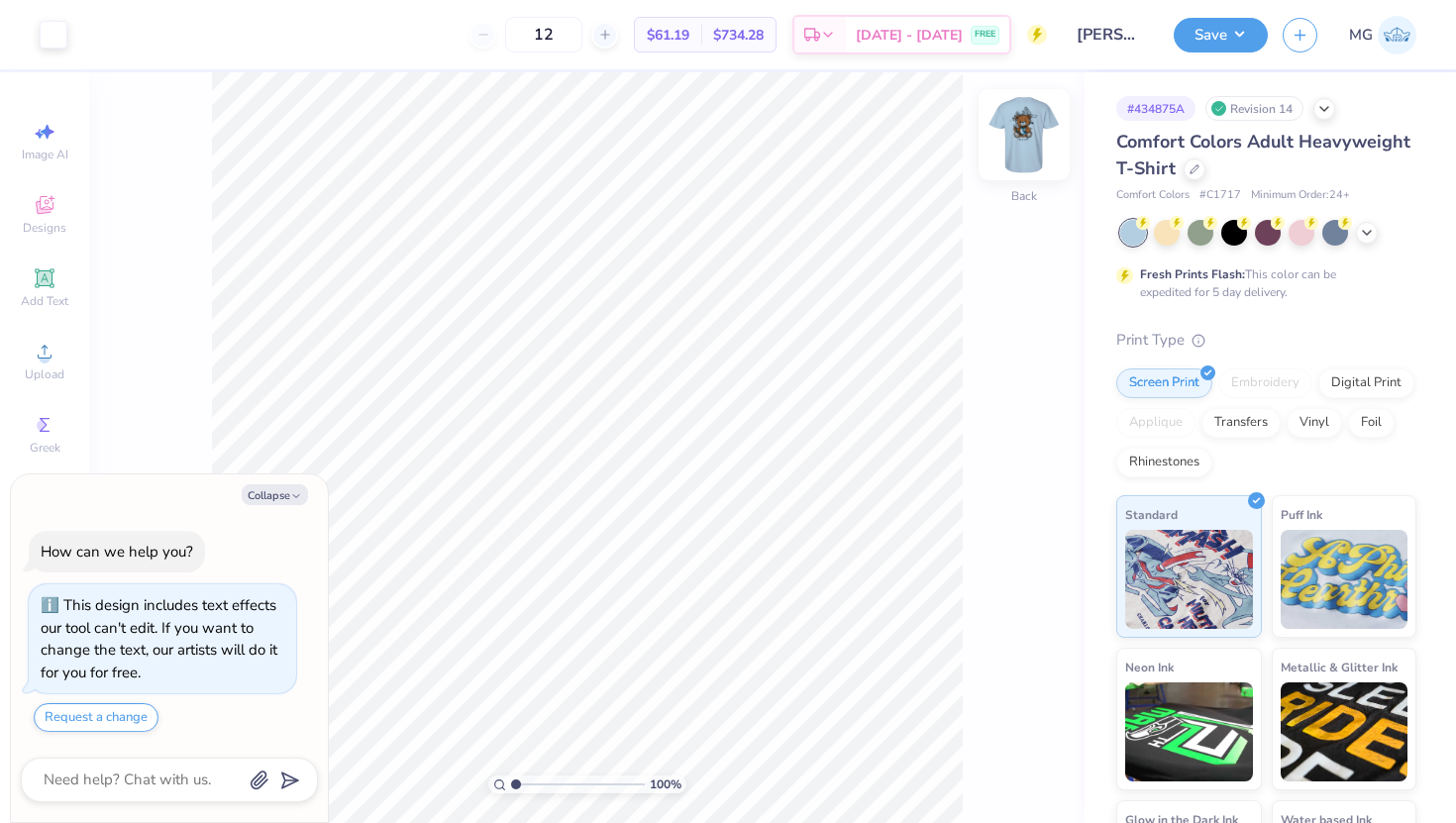
click at [1035, 137] on img at bounding box center [1024, 135] width 80 height 80
click at [1028, 140] on img at bounding box center [1024, 135] width 80 height 80
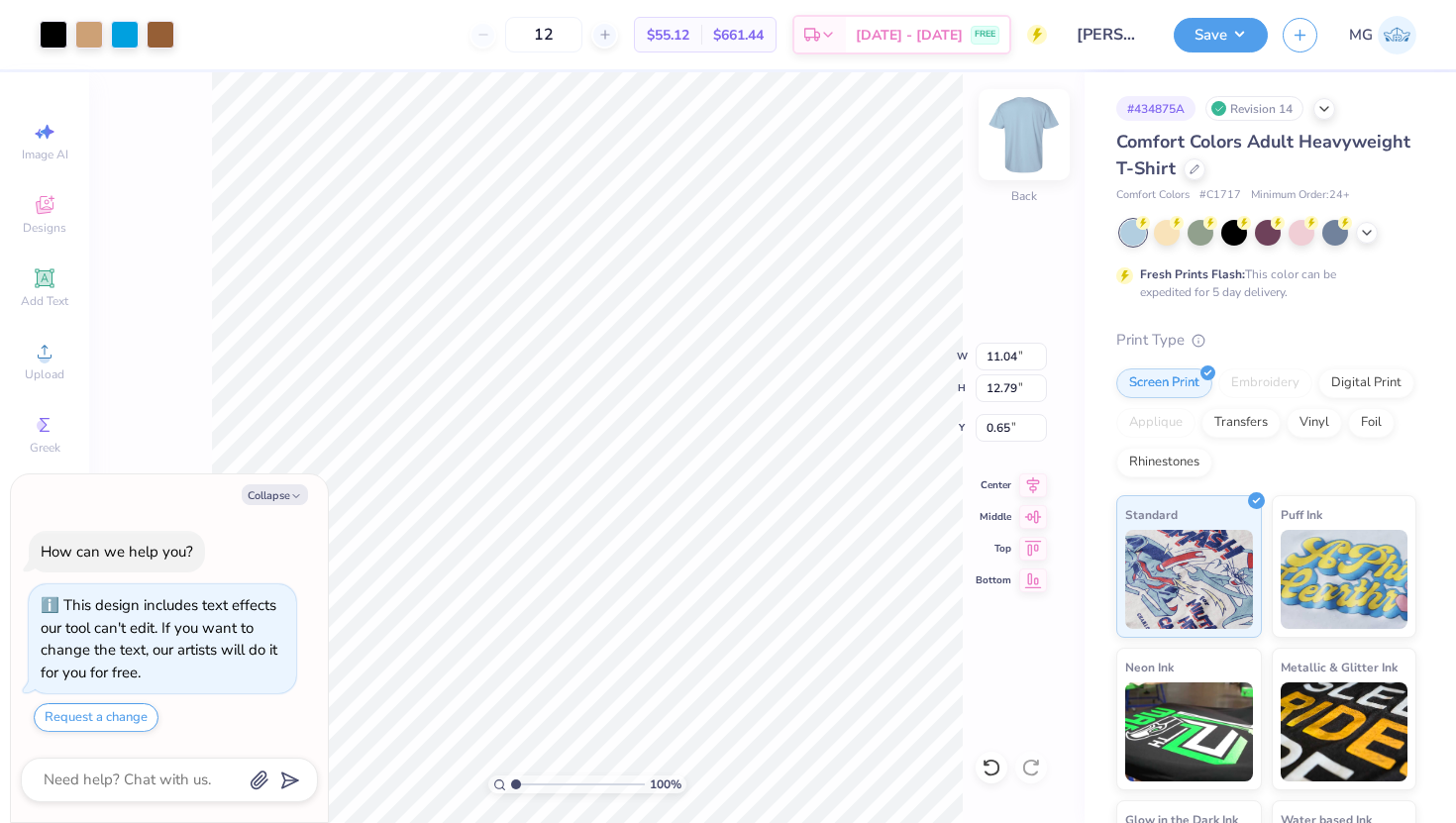
type textarea "x"
type input "4.38"
type input "5.08"
type input "8.36"
type textarea "x"
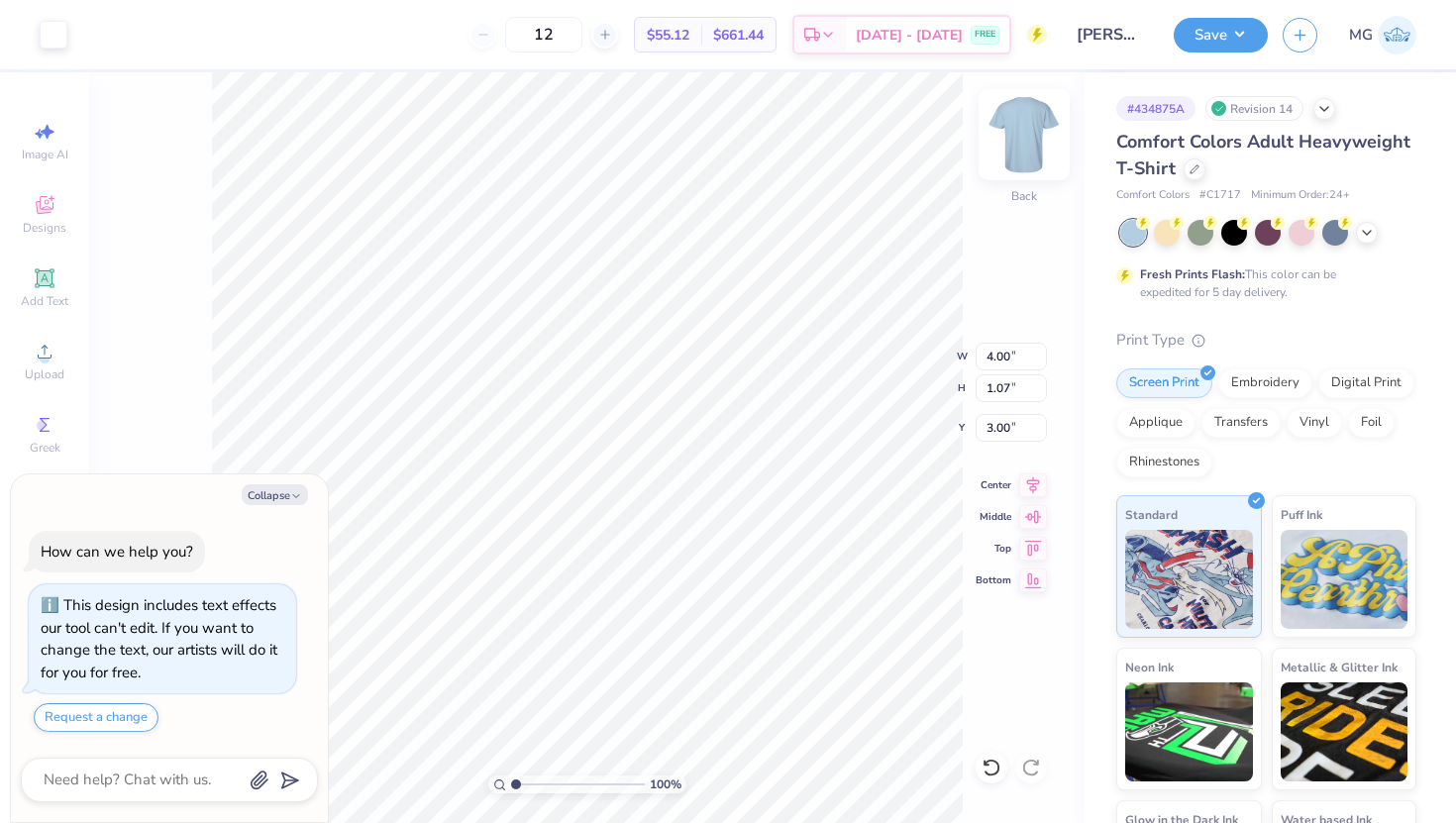
type input "13.67"
type textarea "x"
type input "3.00"
type textarea "x"
type input "10.29"
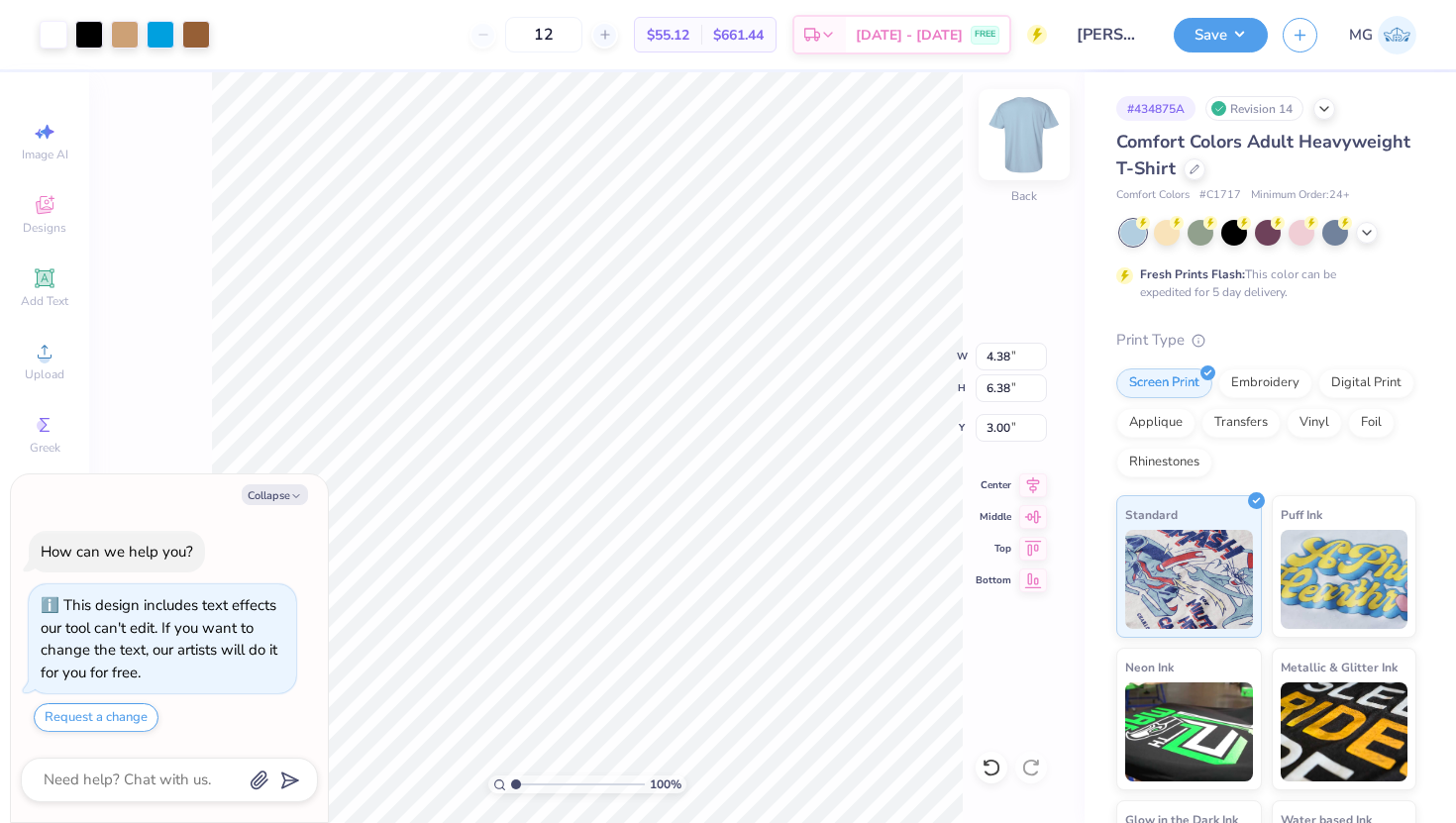
type input "14.97"
type textarea "x"
type input "6.81"
type input "7.90"
type textarea "x"
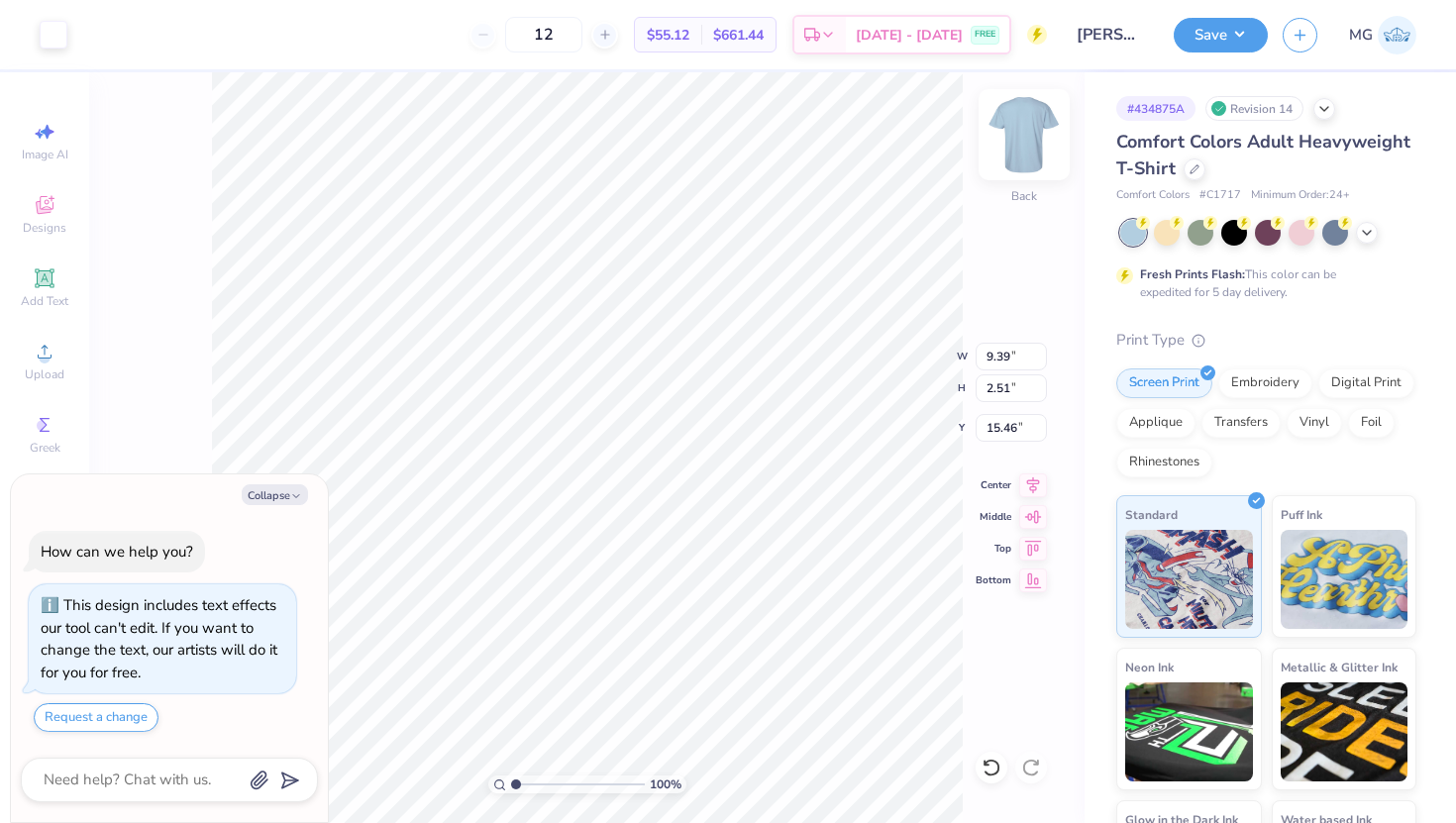
type input "11.73"
type textarea "x"
type input "4.94"
type input "1.32"
type textarea "x"
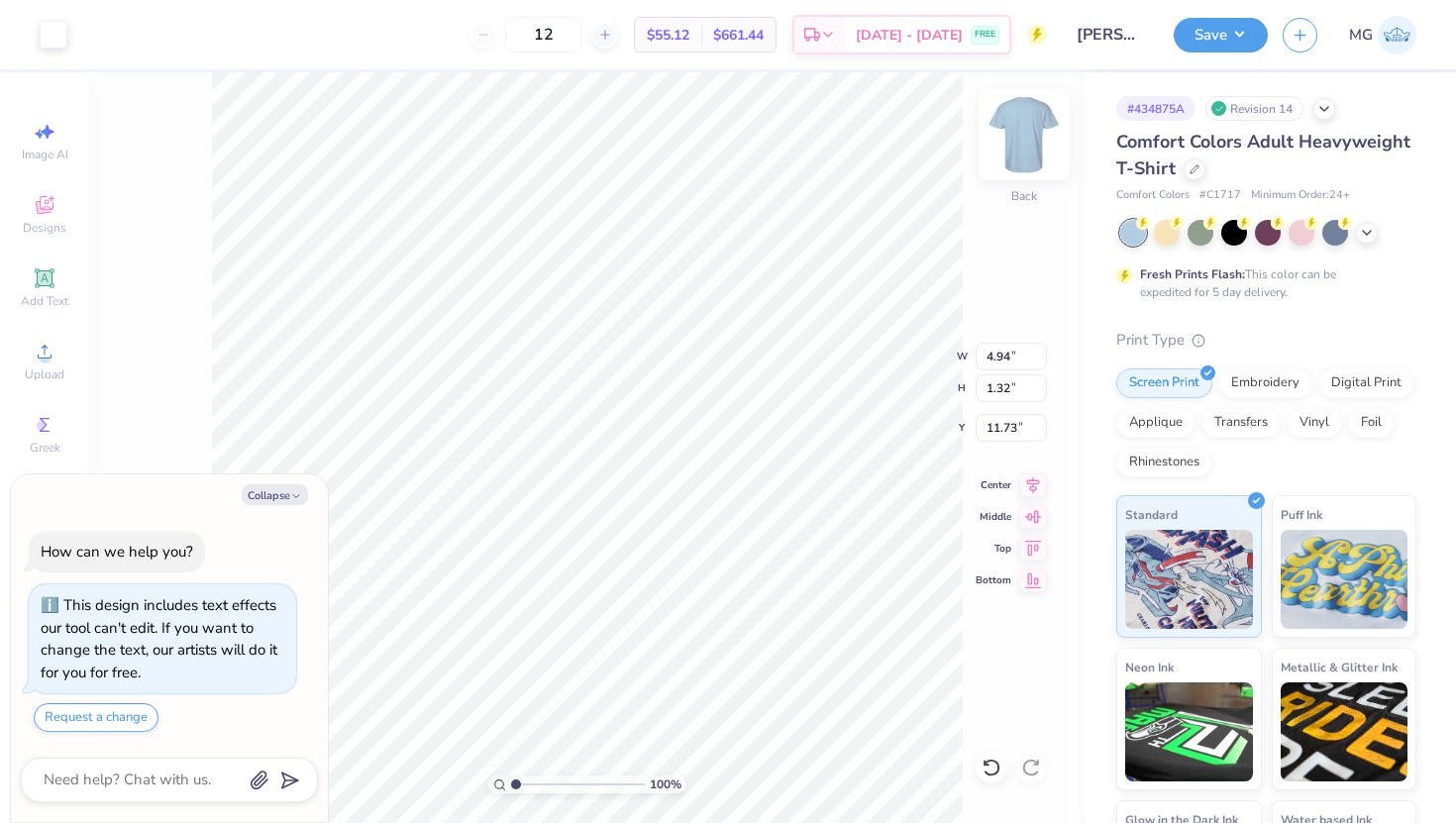
type input "11.46"
click at [1235, 233] on div at bounding box center [1234, 231] width 26 height 26
click at [1366, 229] on icon at bounding box center [1366, 231] width 16 height 16
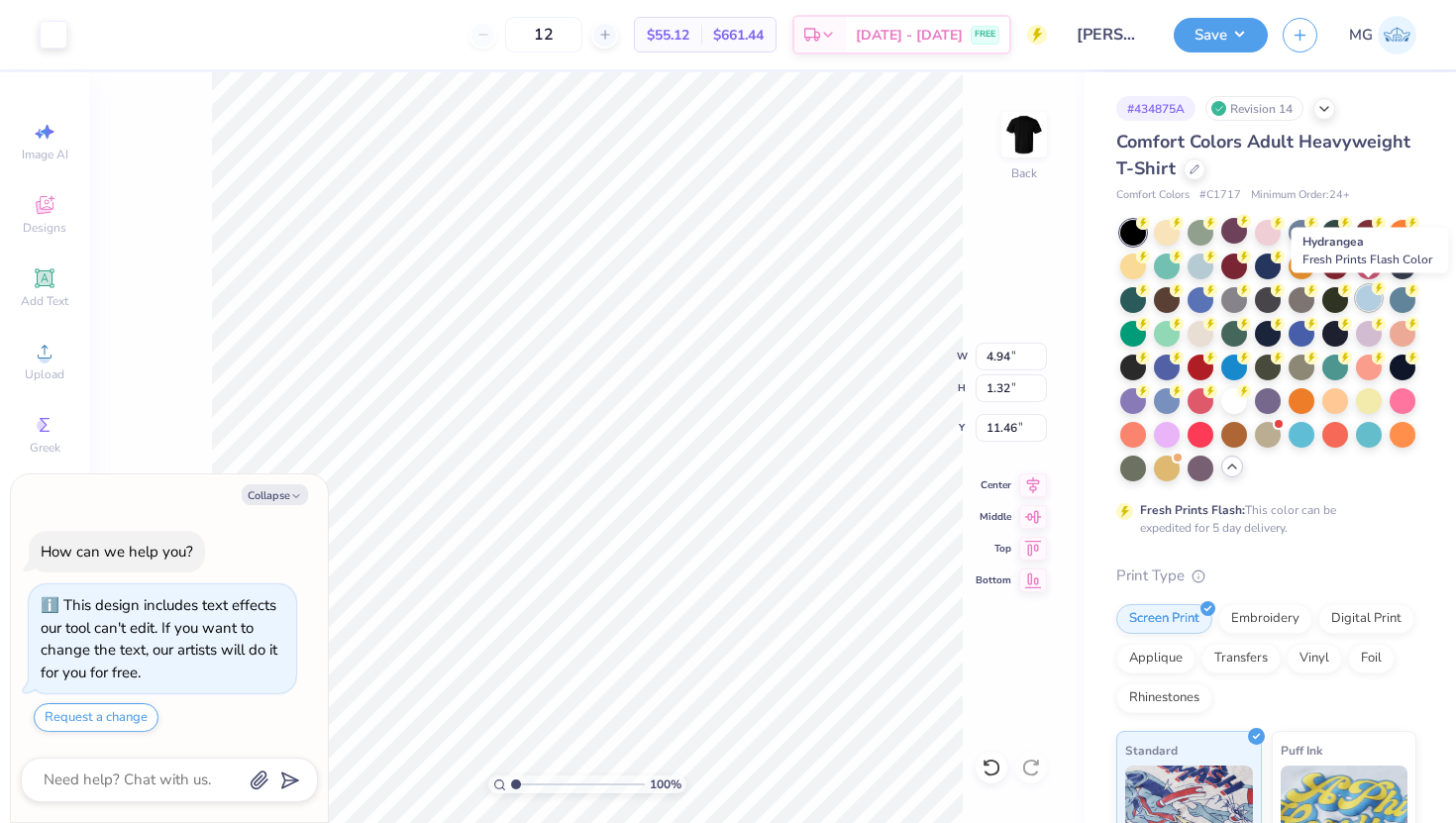
click at [1365, 301] on div at bounding box center [1368, 299] width 26 height 26
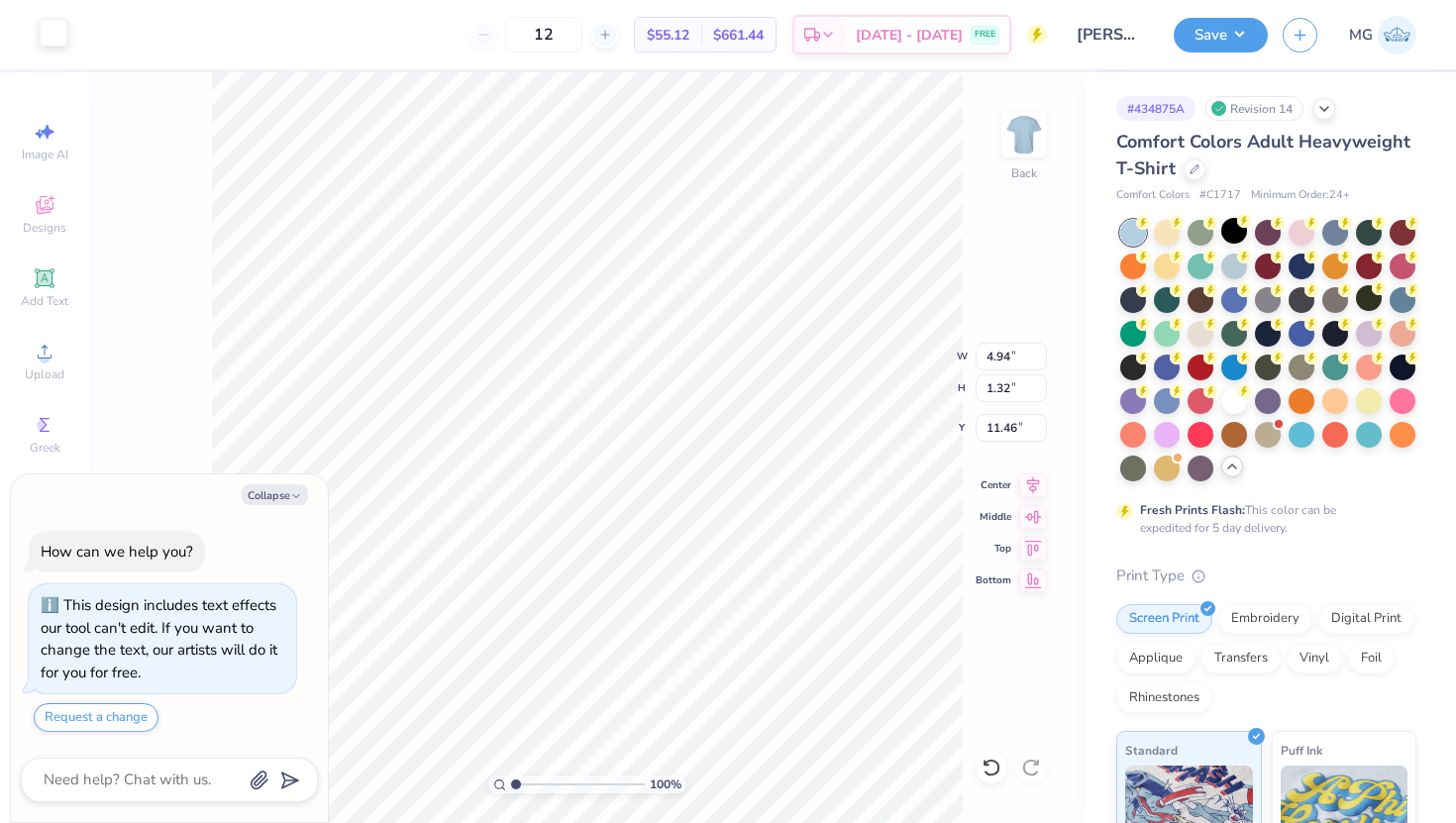
click at [50, 43] on div at bounding box center [54, 33] width 28 height 28
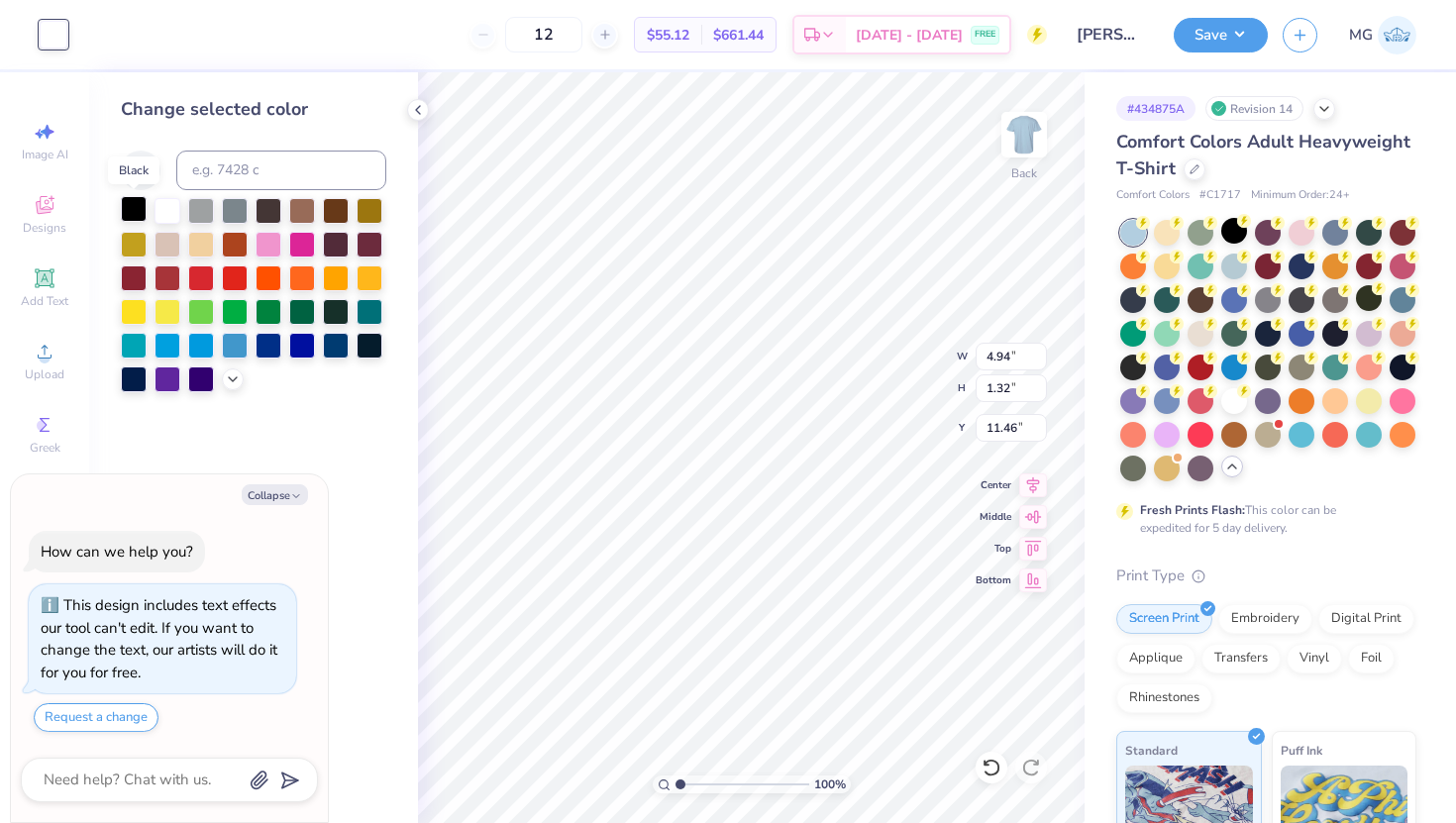
click at [143, 204] on div at bounding box center [133, 209] width 26 height 26
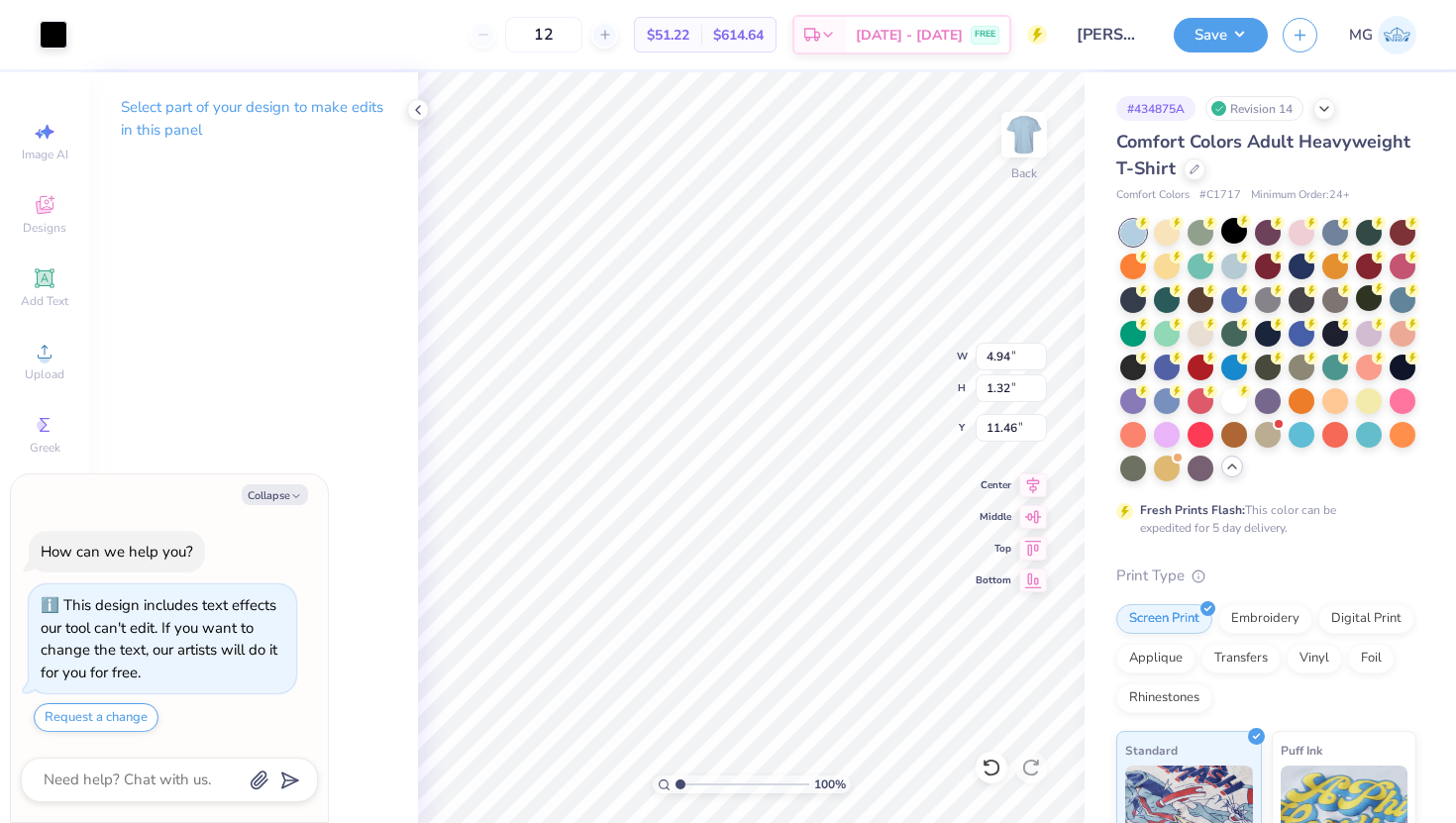
type textarea "x"
type input "11.18"
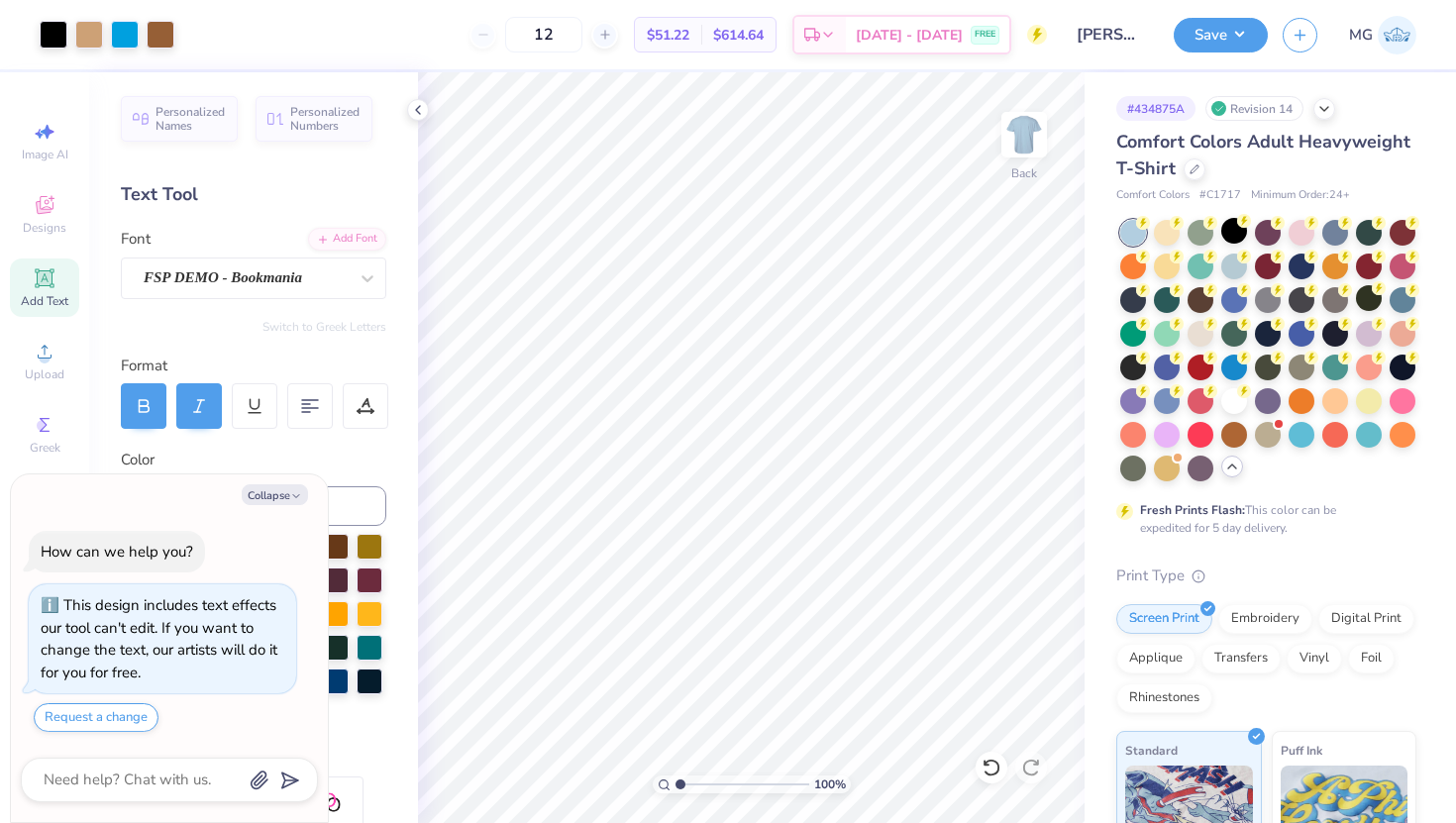
click at [1206, 50] on div "Save" at bounding box center [1220, 35] width 95 height 35
click at [1226, 32] on button "Save" at bounding box center [1220, 32] width 95 height 35
type textarea "x"
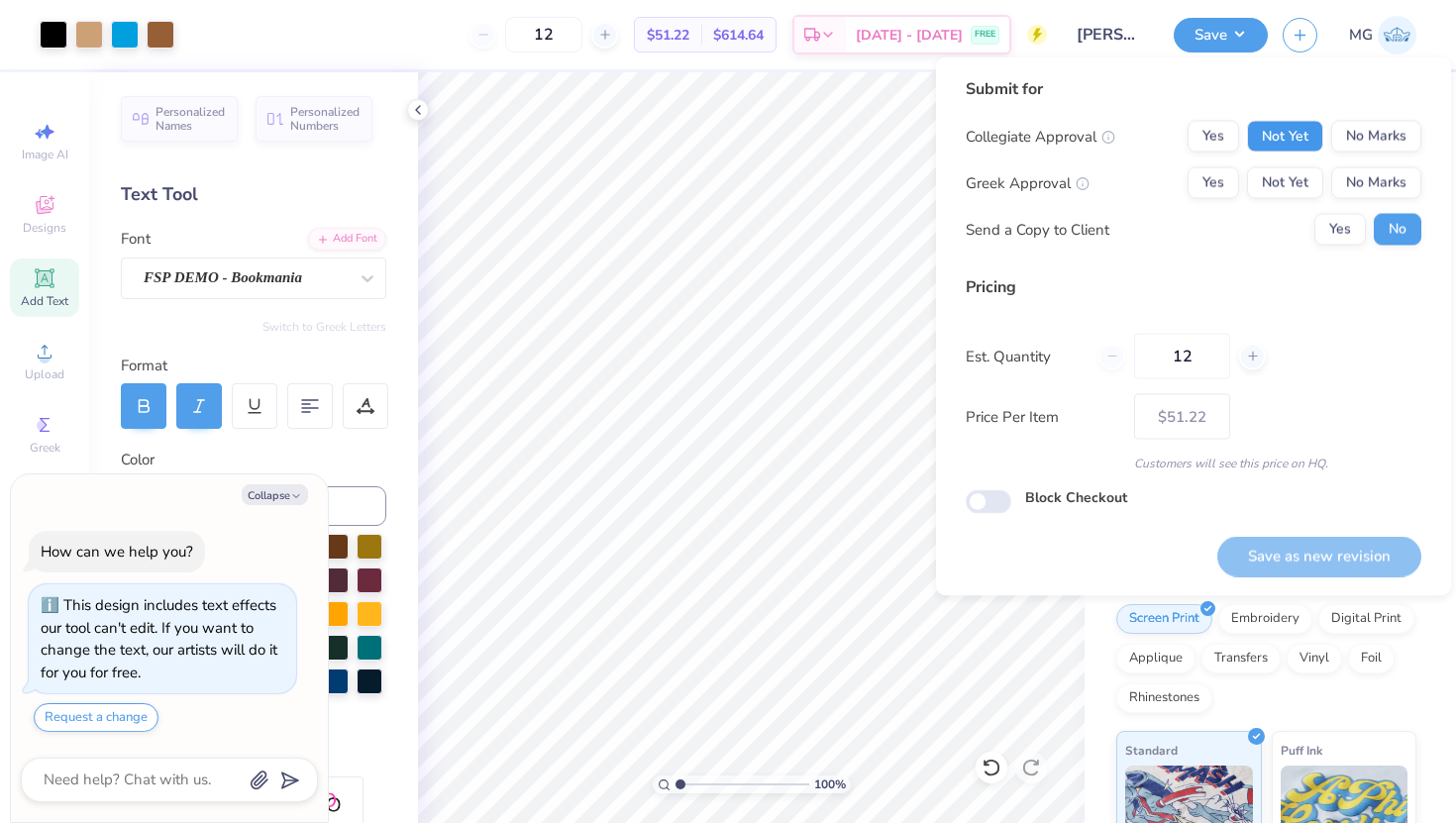
click at [1287, 138] on button "Not Yet" at bounding box center [1285, 136] width 77 height 32
click at [1403, 188] on button "No Marks" at bounding box center [1375, 183] width 91 height 32
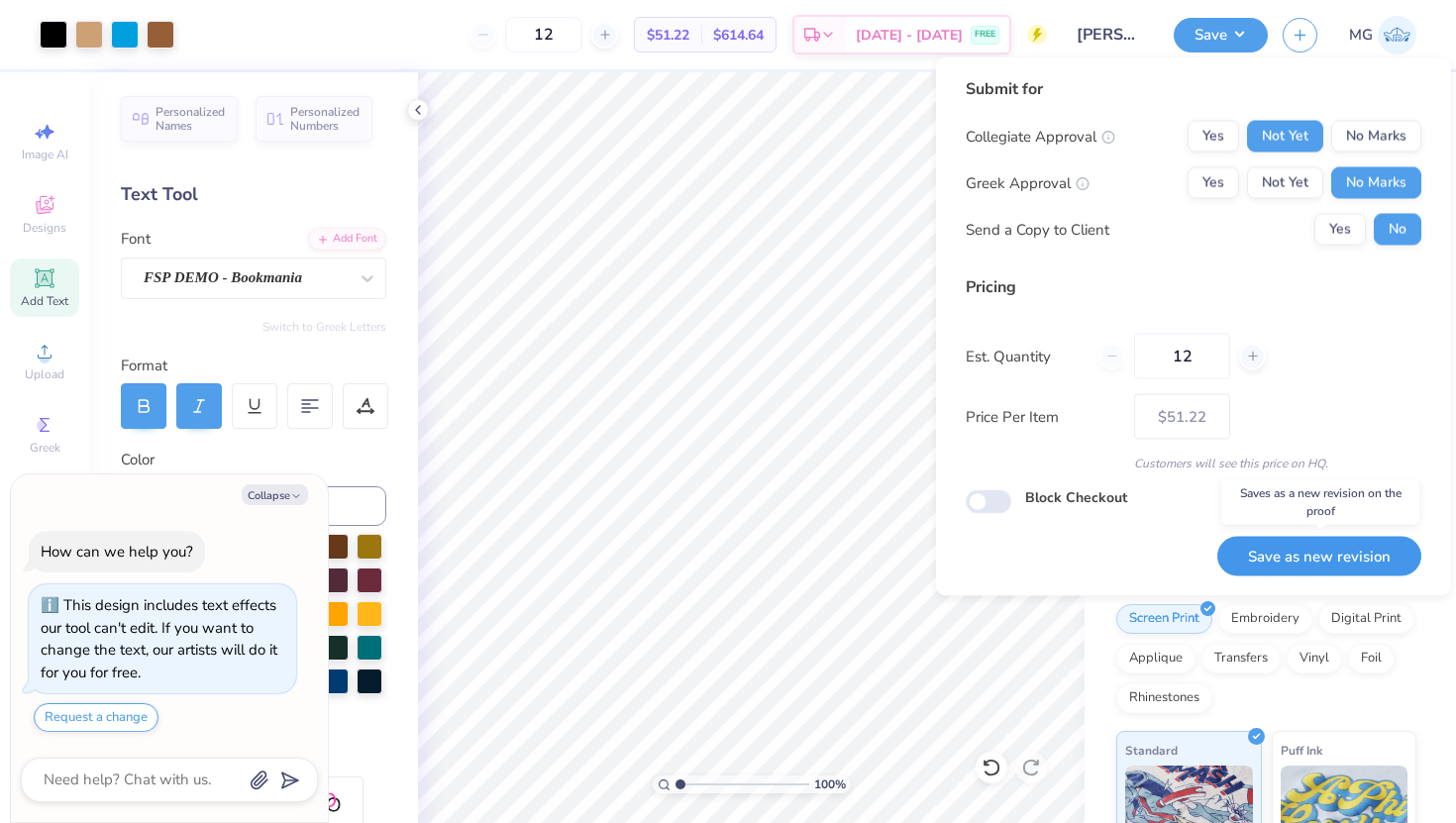
click at [1323, 560] on button "Save as new revision" at bounding box center [1319, 555] width 204 height 41
type input "$51.22"
type textarea "x"
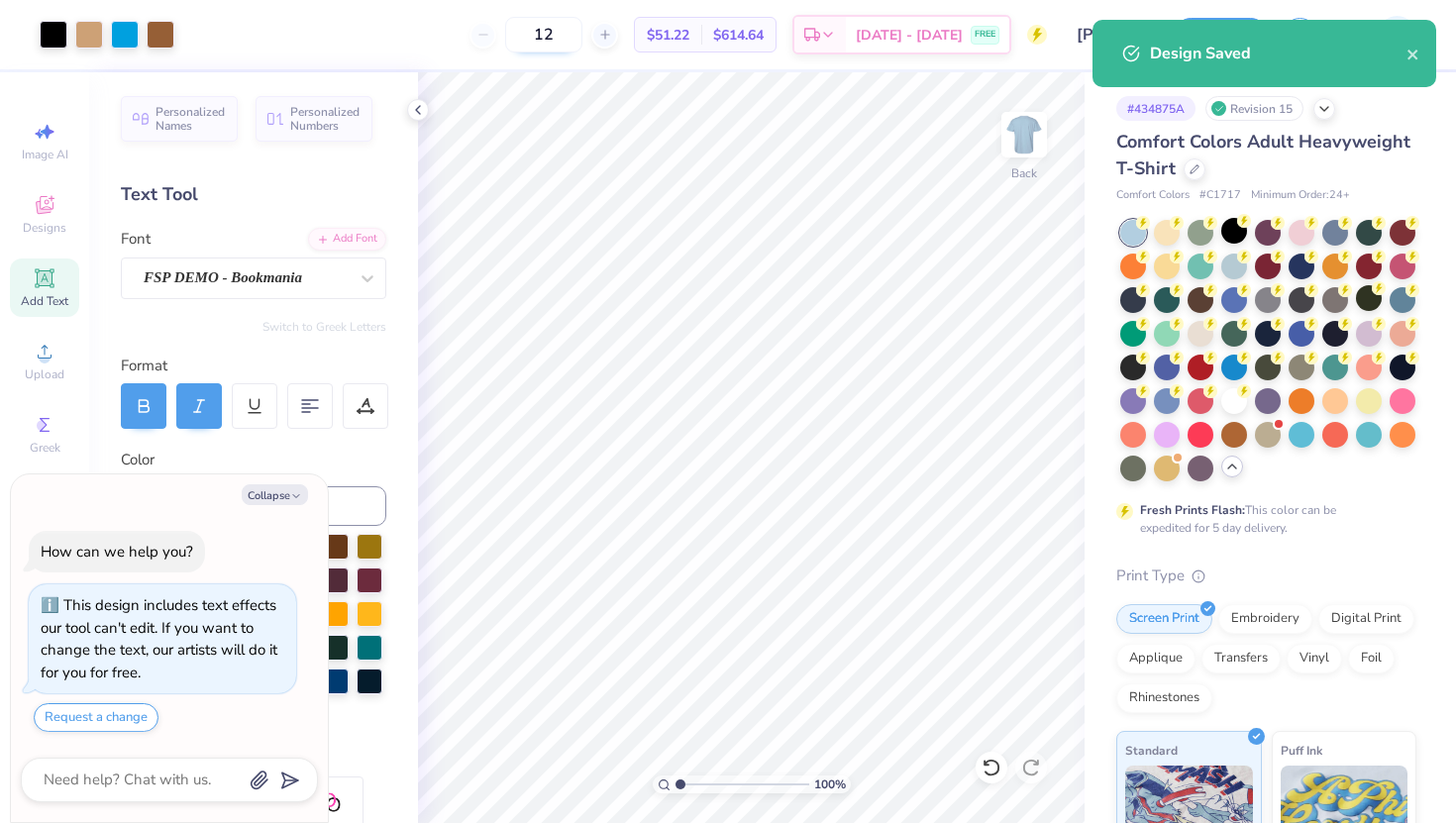
click at [582, 45] on input "12" at bounding box center [543, 35] width 78 height 36
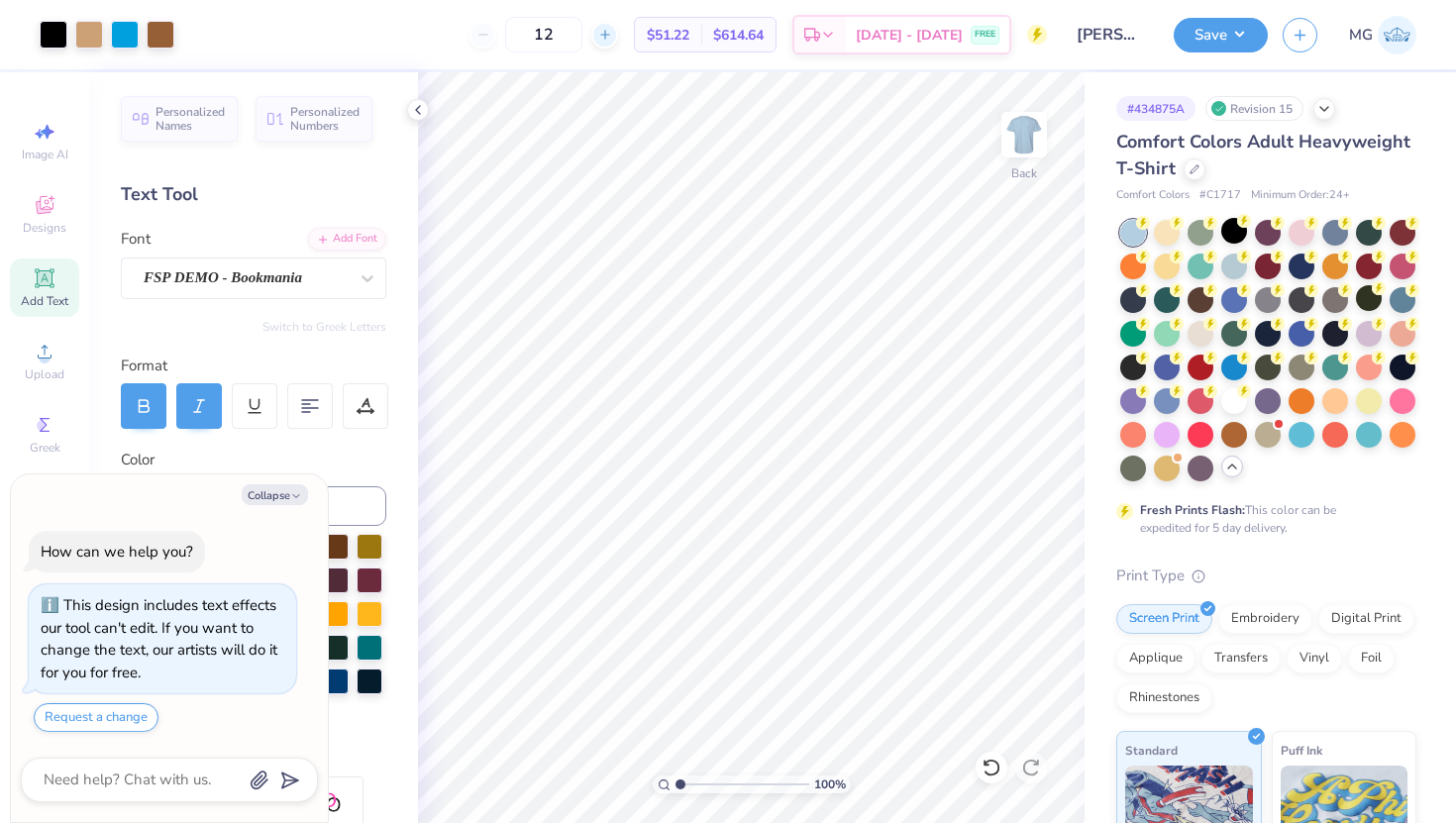
click at [612, 32] on icon at bounding box center [605, 35] width 14 height 14
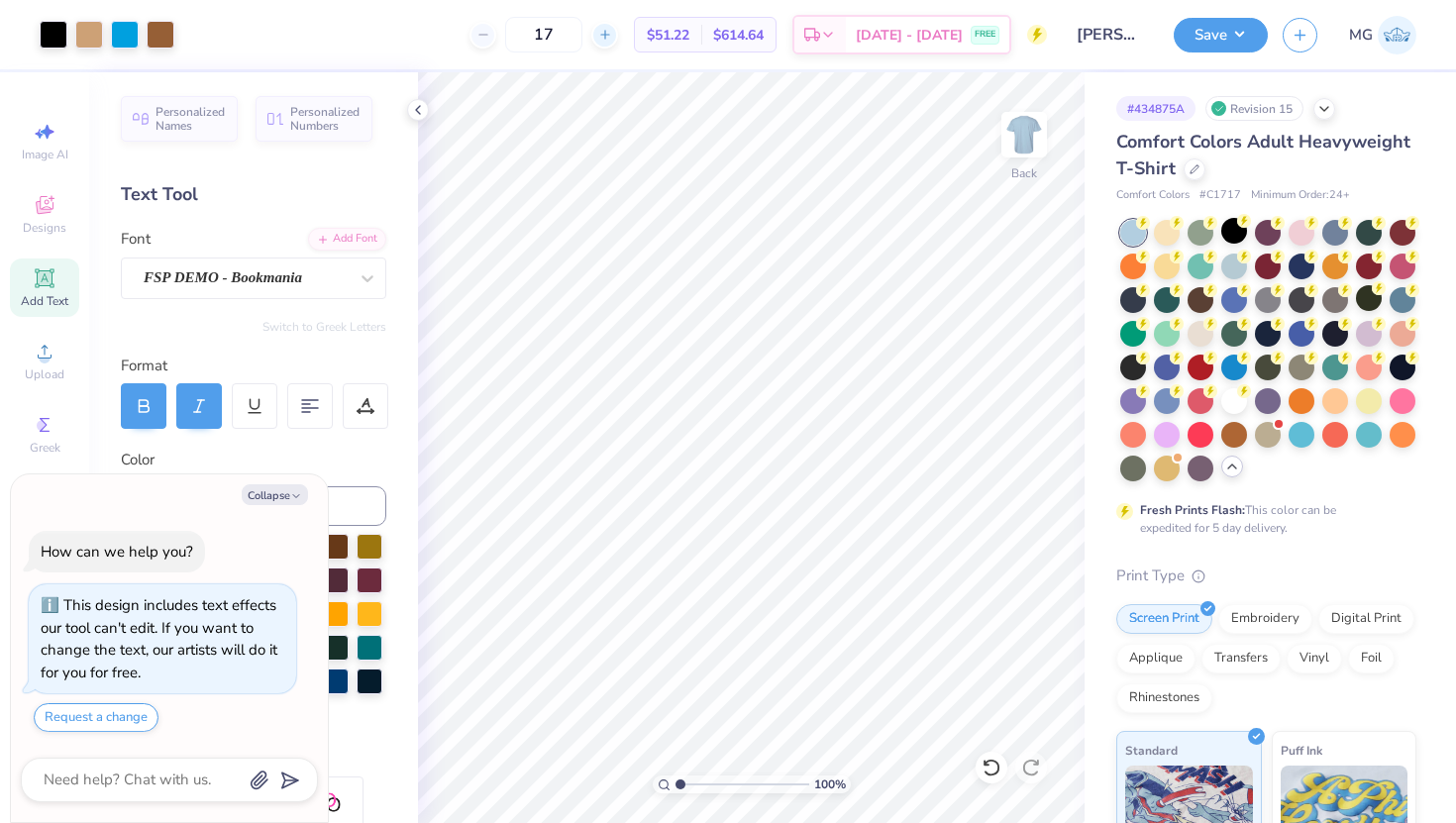
click at [612, 32] on icon at bounding box center [605, 35] width 14 height 14
click at [618, 32] on div "19" at bounding box center [543, 35] width 148 height 36
click at [618, 42] on div at bounding box center [604, 35] width 27 height 27
type input "20"
